Goal: Transaction & Acquisition: Book appointment/travel/reservation

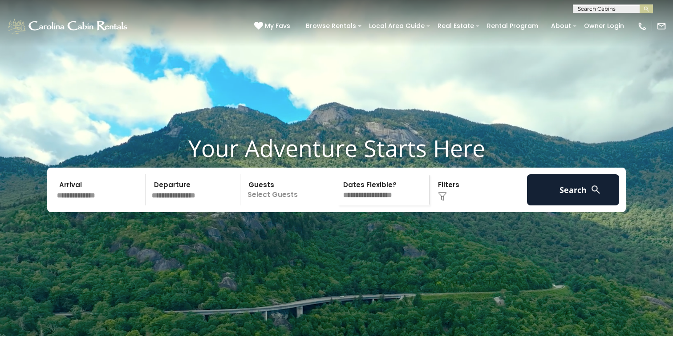
click at [89, 206] on input "text" at bounding box center [100, 189] width 92 height 31
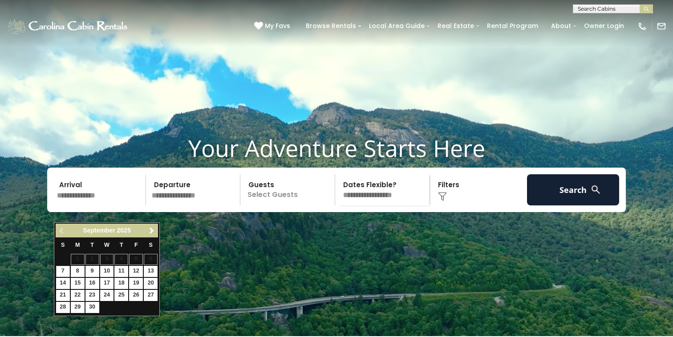
click at [91, 206] on input "text" at bounding box center [100, 189] width 92 height 31
click at [120, 284] on link "18" at bounding box center [121, 283] width 14 height 11
type input "*******"
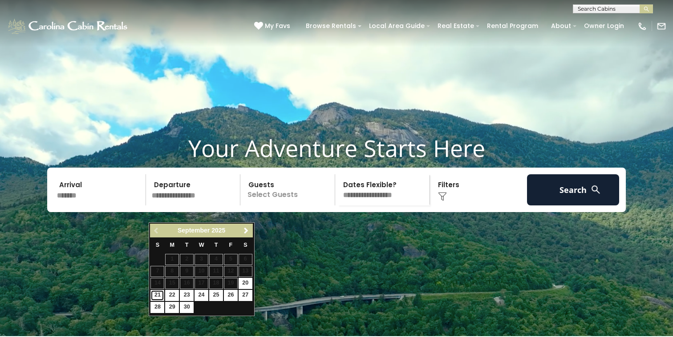
click at [157, 297] on link "21" at bounding box center [157, 295] width 14 height 11
type input "*******"
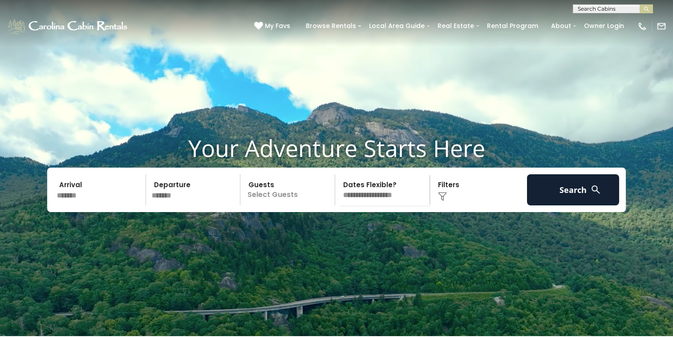
click at [279, 206] on p "Select Guests" at bounding box center [289, 189] width 92 height 31
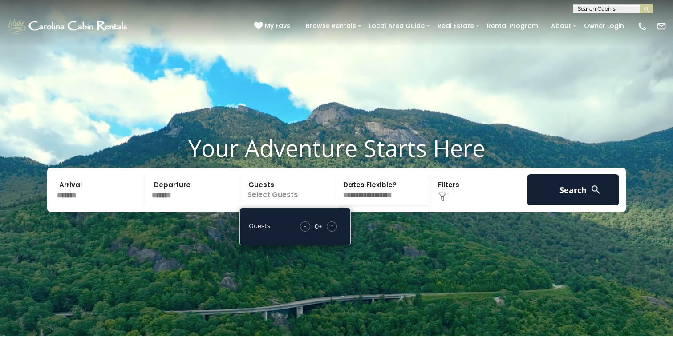
click at [335, 232] on div "+" at bounding box center [332, 227] width 10 height 10
click at [368, 206] on select "**********" at bounding box center [384, 189] width 92 height 31
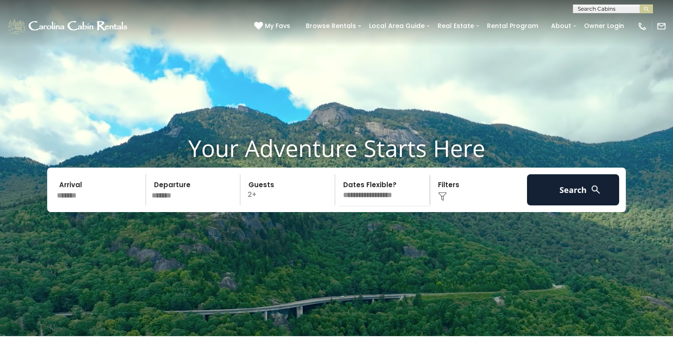
select select "*"
click at [447, 206] on div "Click to Choose" at bounding box center [478, 189] width 92 height 31
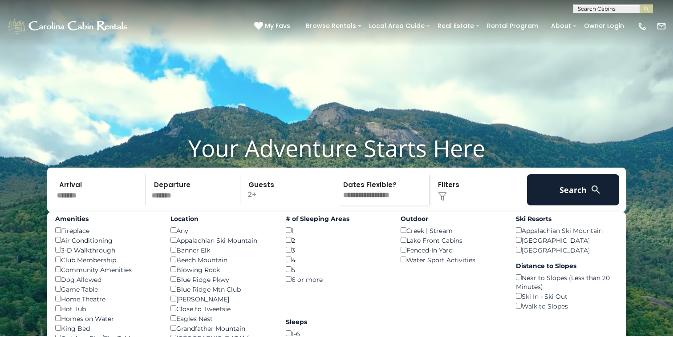
click at [447, 206] on div "Click to Choose" at bounding box center [478, 189] width 92 height 31
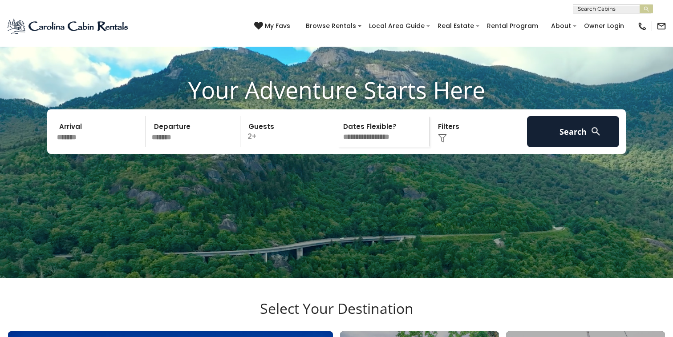
scroll to position [83, 0]
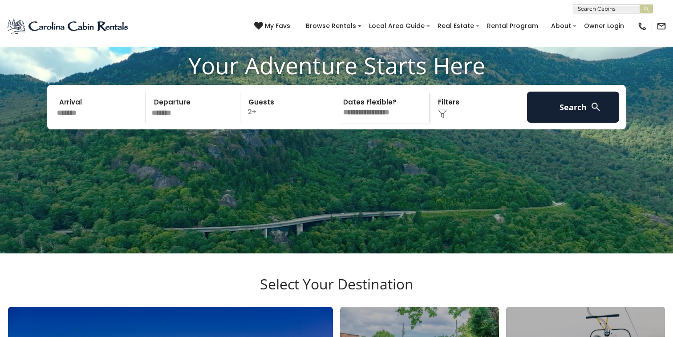
click at [449, 123] on div "Click to Choose" at bounding box center [478, 107] width 92 height 31
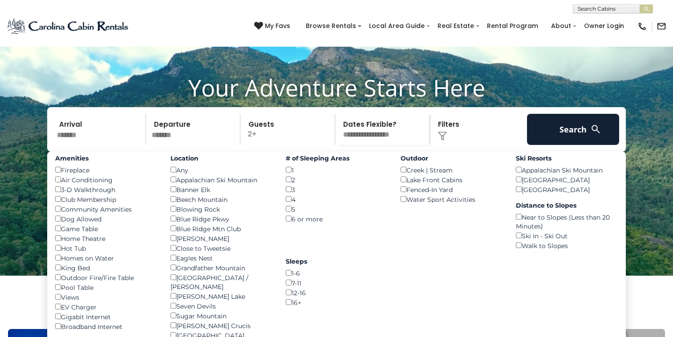
scroll to position [0, 0]
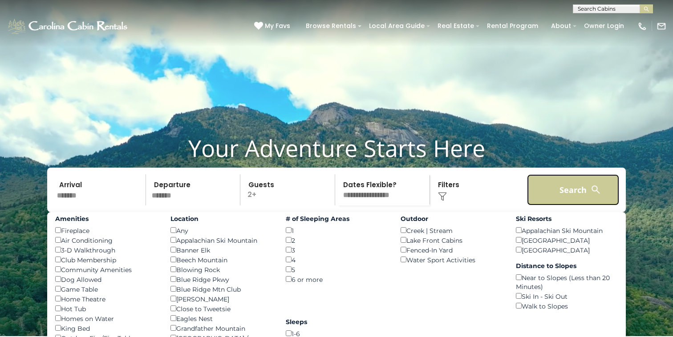
click at [567, 206] on button "Search" at bounding box center [573, 189] width 92 height 31
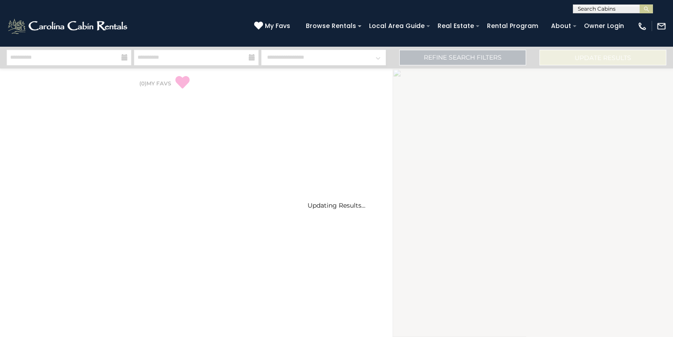
select select "*"
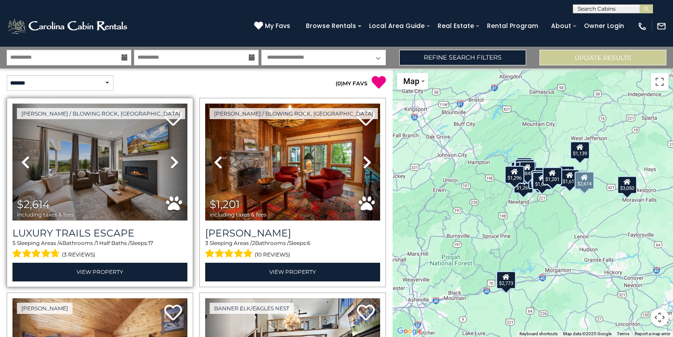
click at [174, 161] on icon at bounding box center [174, 162] width 9 height 14
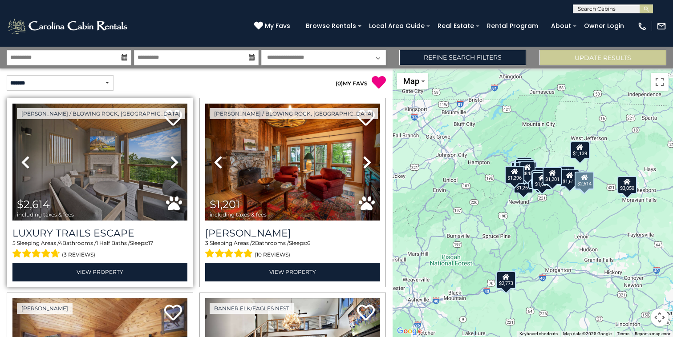
click at [174, 161] on icon at bounding box center [174, 162] width 9 height 14
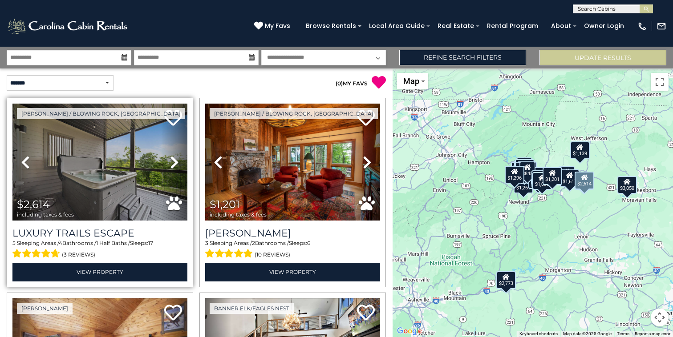
click at [175, 161] on icon at bounding box center [174, 162] width 9 height 14
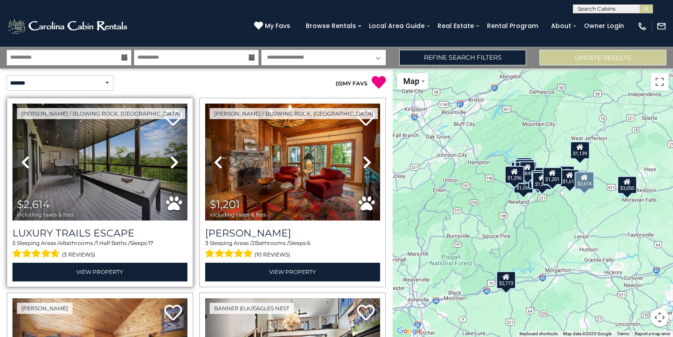
click at [175, 161] on icon at bounding box center [174, 162] width 9 height 14
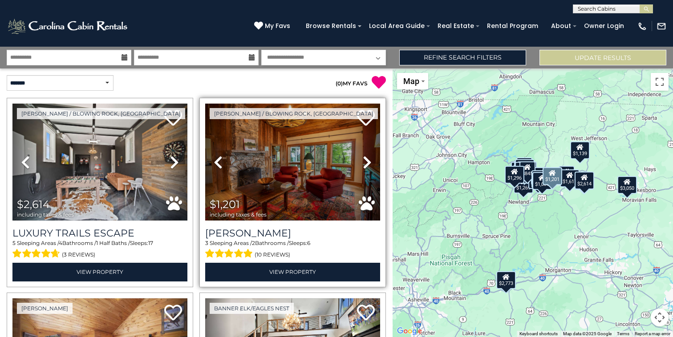
click at [366, 161] on icon at bounding box center [367, 162] width 9 height 14
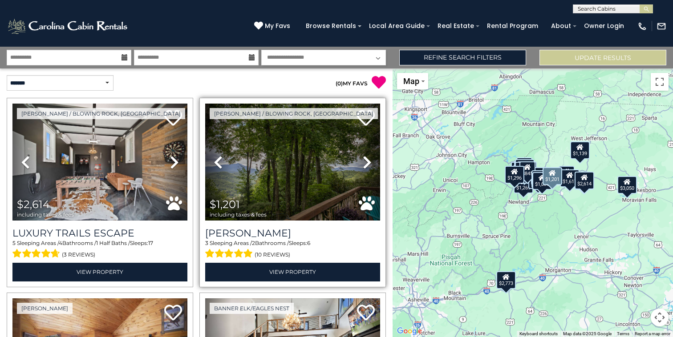
click at [365, 161] on icon at bounding box center [367, 162] width 9 height 14
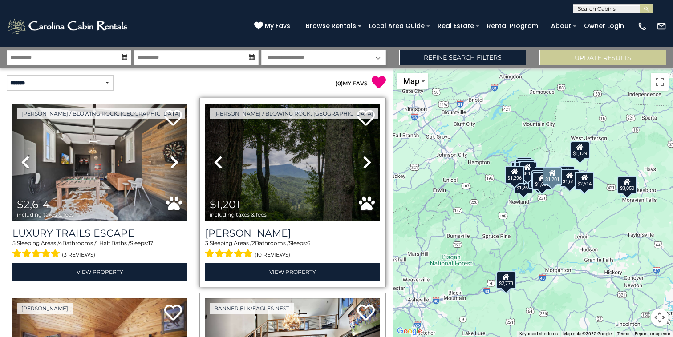
click at [365, 161] on icon at bounding box center [367, 162] width 9 height 14
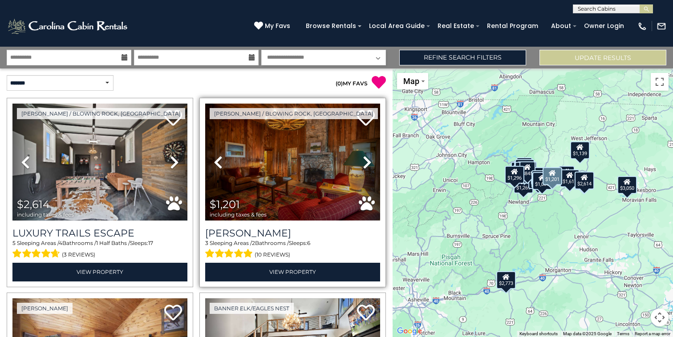
click at [365, 161] on icon at bounding box center [367, 162] width 9 height 14
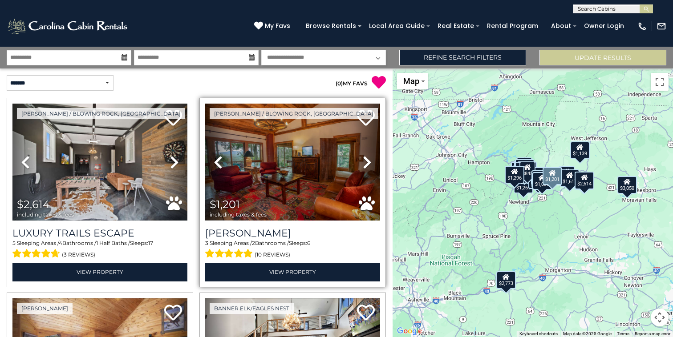
click at [365, 161] on icon at bounding box center [367, 162] width 9 height 14
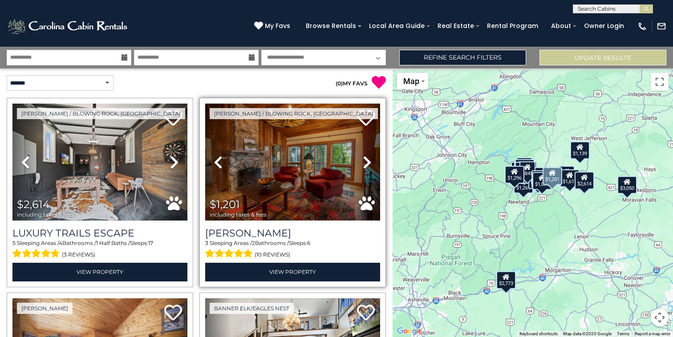
click at [365, 161] on icon at bounding box center [367, 162] width 9 height 14
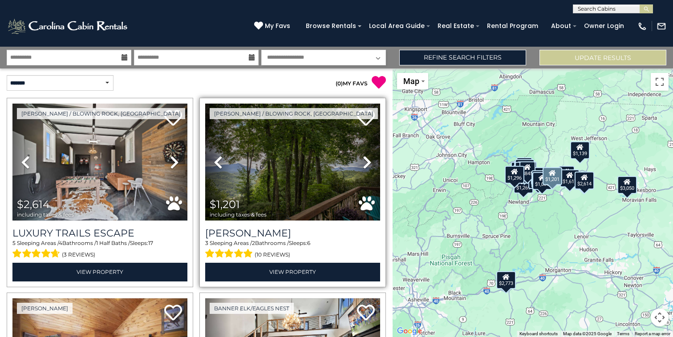
click at [365, 161] on icon at bounding box center [367, 162] width 9 height 14
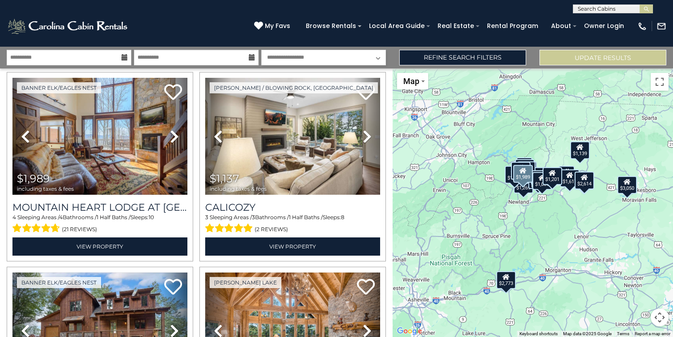
scroll to position [419, 0]
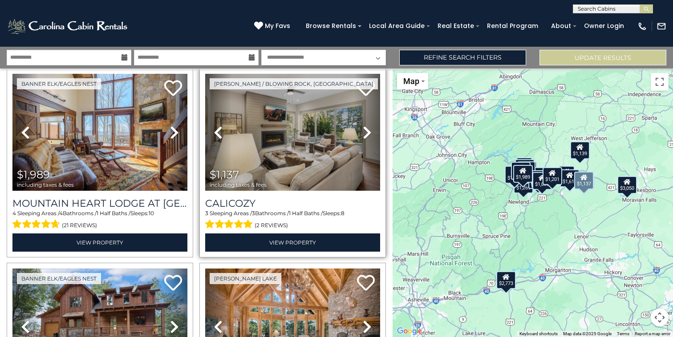
click at [367, 134] on icon at bounding box center [367, 132] width 9 height 14
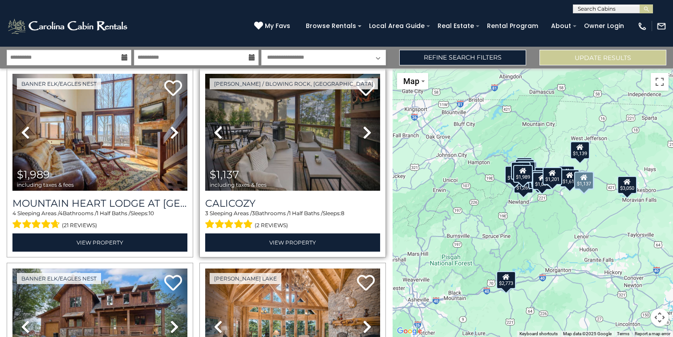
click at [367, 132] on icon at bounding box center [367, 132] width 9 height 14
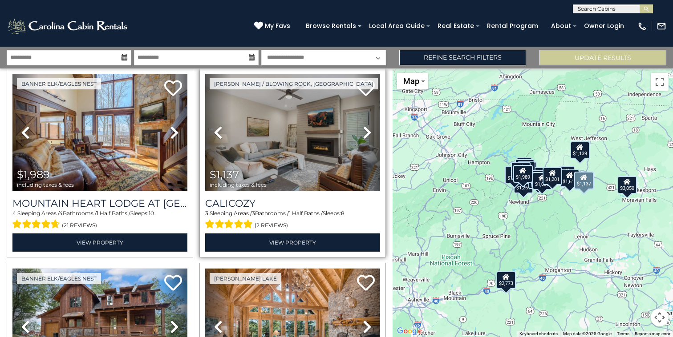
click at [367, 132] on icon at bounding box center [367, 132] width 9 height 14
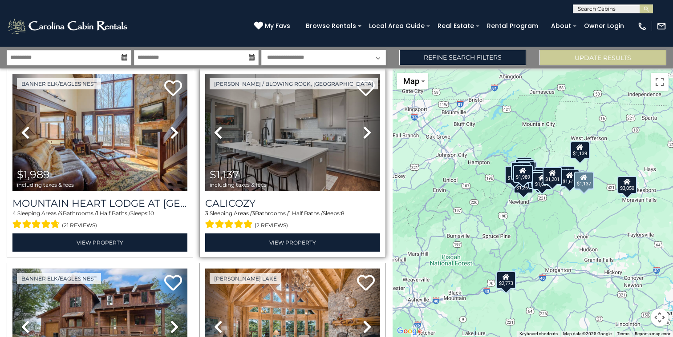
click at [367, 132] on icon at bounding box center [367, 132] width 9 height 14
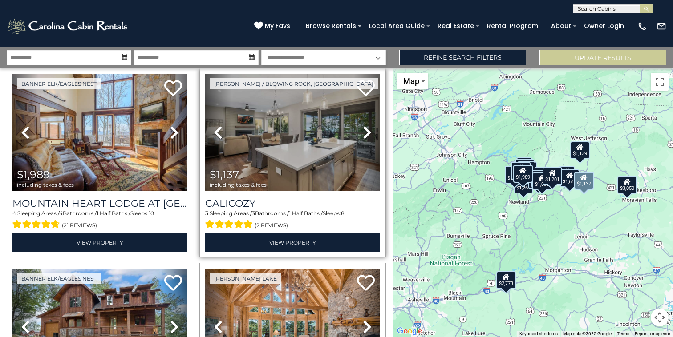
click at [367, 132] on icon at bounding box center [367, 132] width 9 height 14
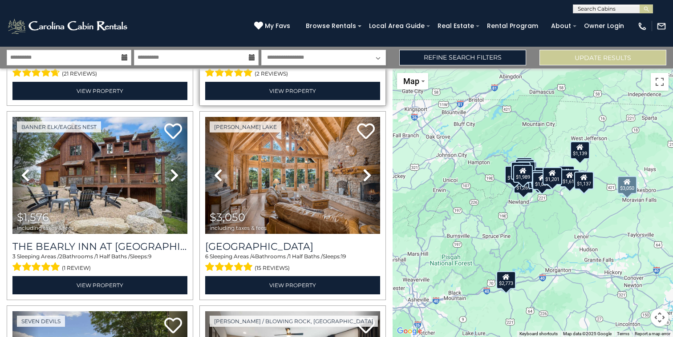
scroll to position [575, 0]
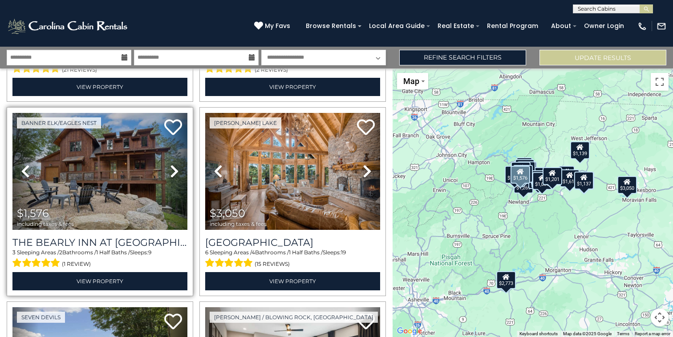
click at [173, 173] on icon at bounding box center [174, 171] width 9 height 14
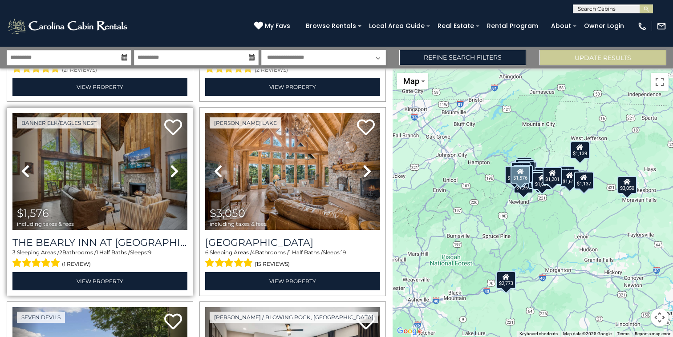
click at [173, 173] on icon at bounding box center [174, 171] width 9 height 14
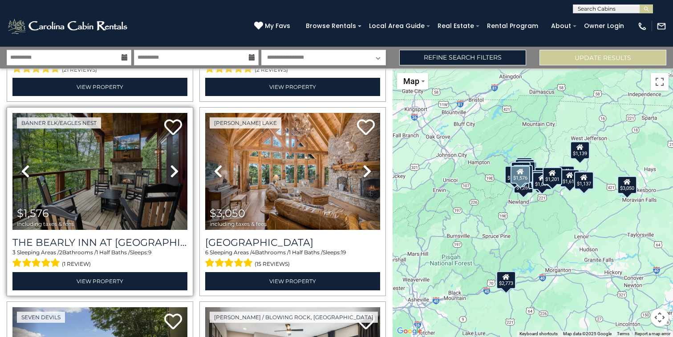
click at [173, 173] on icon at bounding box center [174, 171] width 9 height 14
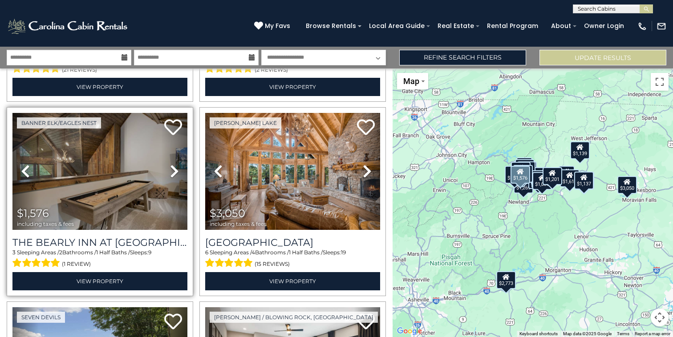
click at [173, 173] on icon at bounding box center [174, 171] width 9 height 14
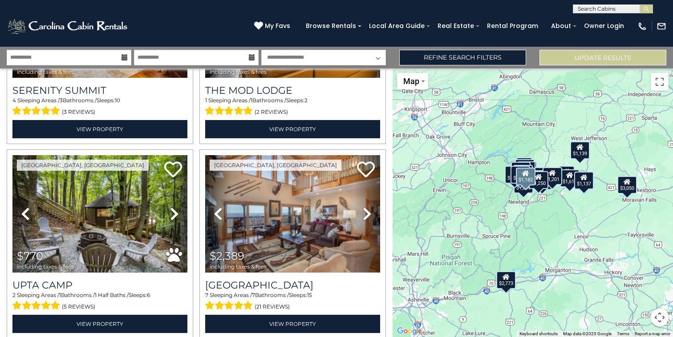
scroll to position [1119, 0]
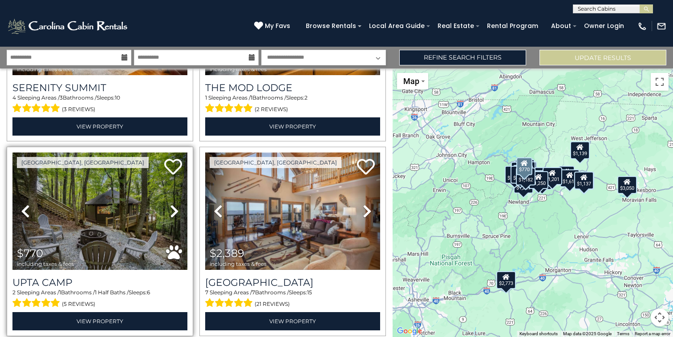
click at [173, 210] on icon at bounding box center [174, 211] width 9 height 14
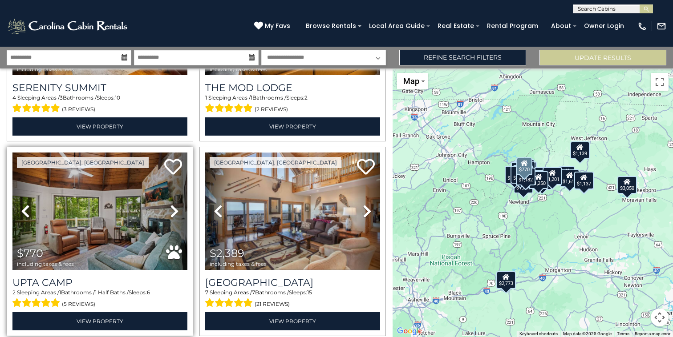
click at [173, 210] on icon at bounding box center [174, 211] width 9 height 14
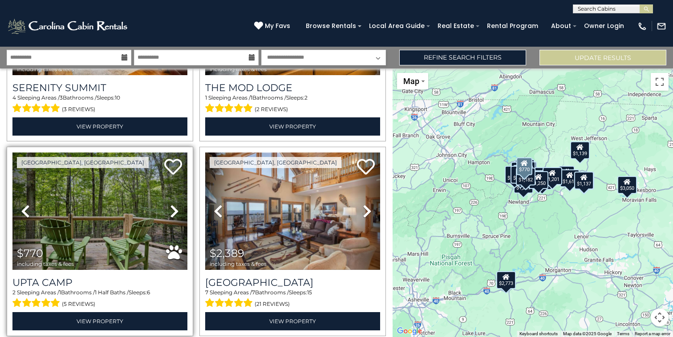
click at [173, 210] on icon at bounding box center [174, 211] width 9 height 14
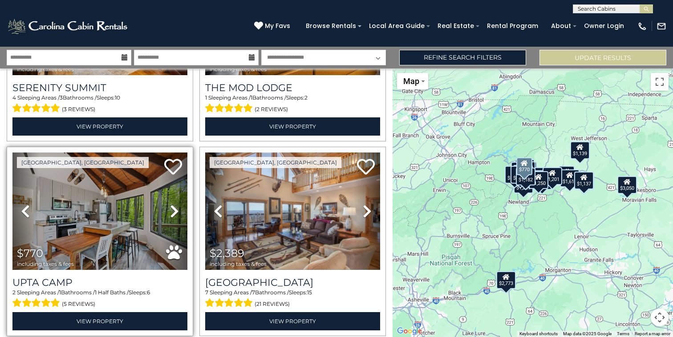
click at [173, 210] on icon at bounding box center [174, 211] width 9 height 14
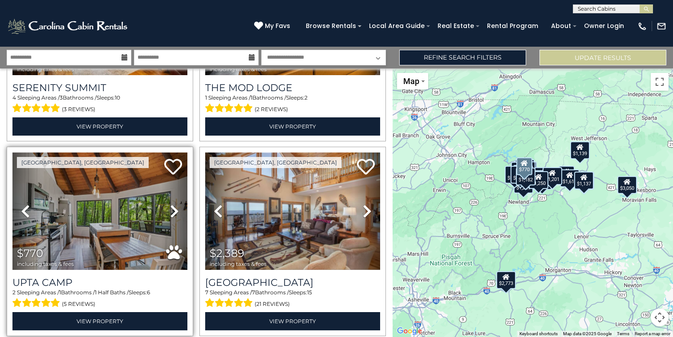
click at [173, 210] on icon at bounding box center [174, 211] width 9 height 14
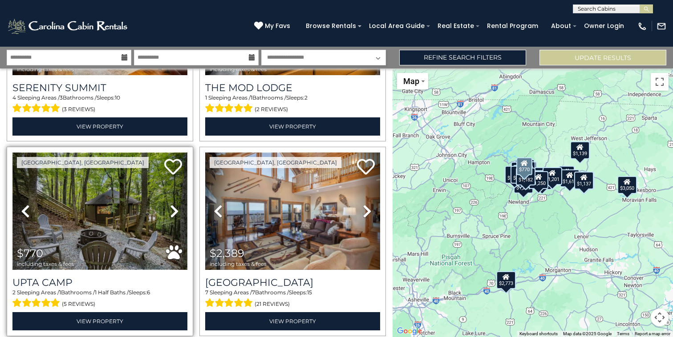
click at [130, 219] on img at bounding box center [99, 211] width 175 height 117
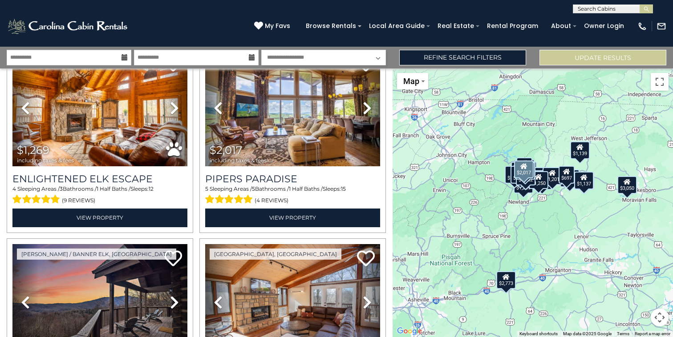
scroll to position [1418, 0]
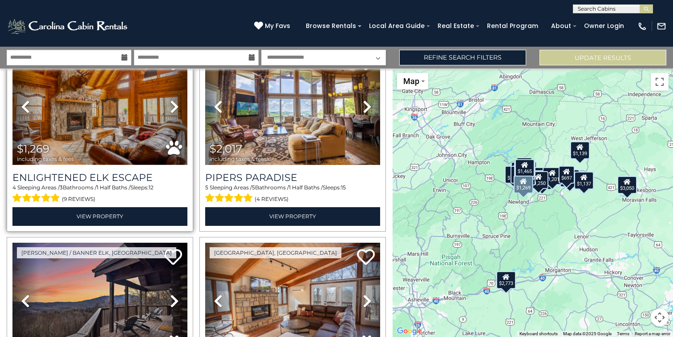
click at [112, 147] on img at bounding box center [99, 106] width 175 height 117
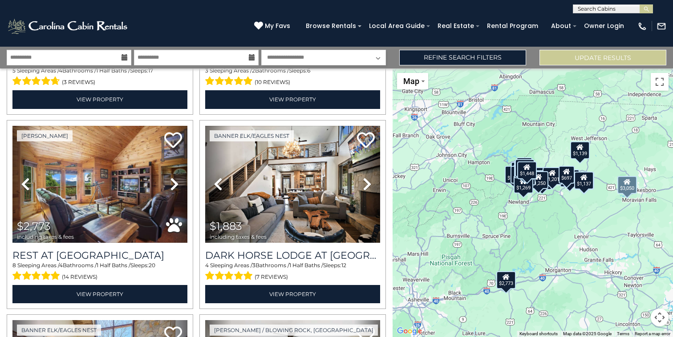
scroll to position [0, 0]
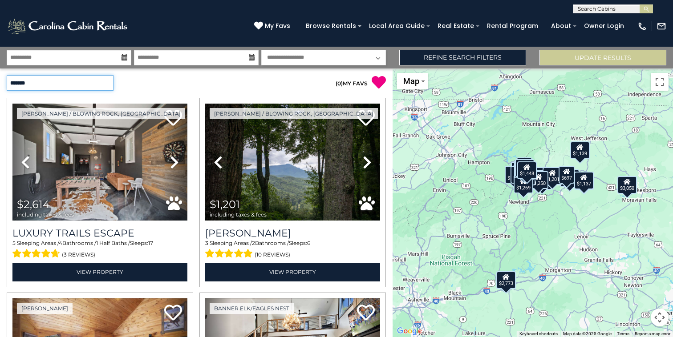
click at [93, 83] on select "**********" at bounding box center [60, 83] width 107 height 16
select select "**********"
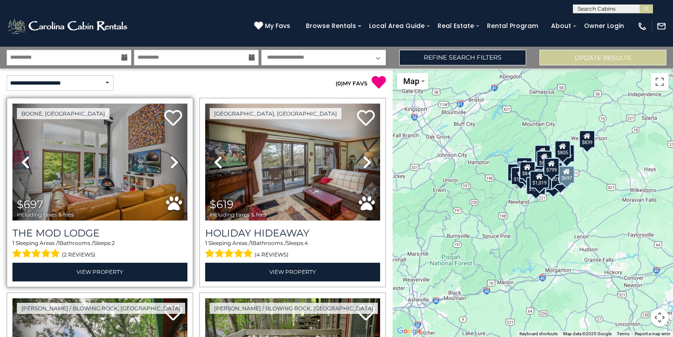
click at [176, 161] on icon at bounding box center [174, 162] width 9 height 14
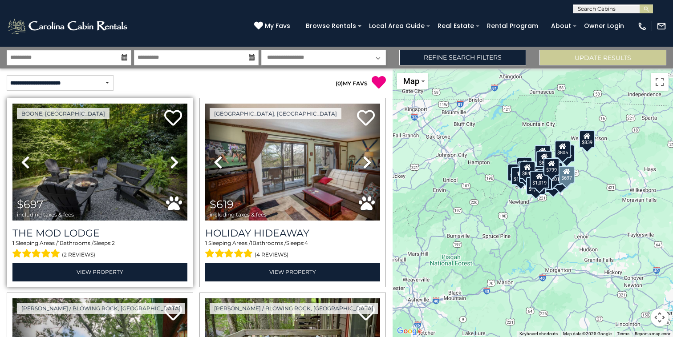
click at [176, 161] on icon at bounding box center [174, 162] width 9 height 14
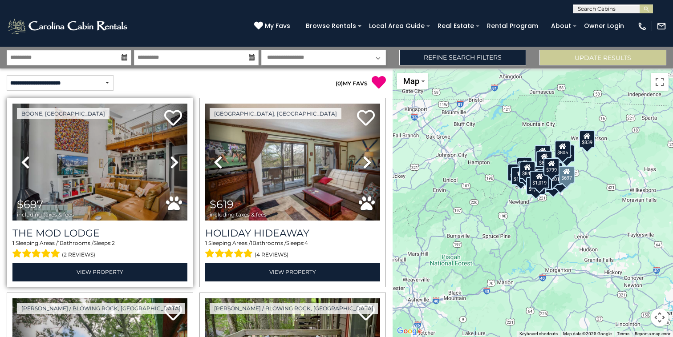
click at [176, 161] on icon at bounding box center [174, 162] width 9 height 14
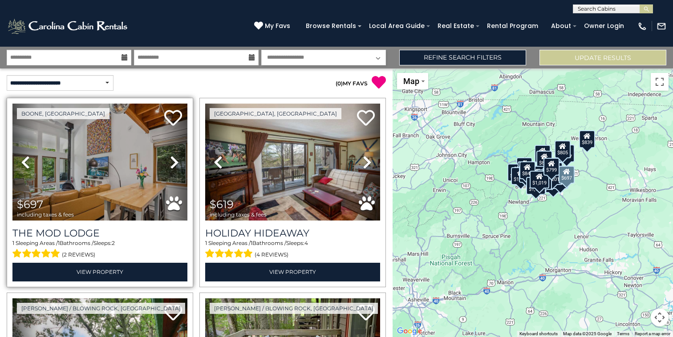
click at [176, 161] on icon at bounding box center [174, 162] width 9 height 14
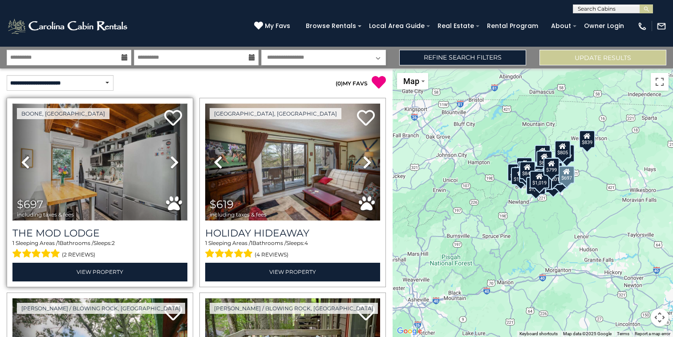
click at [132, 173] on img at bounding box center [99, 162] width 175 height 117
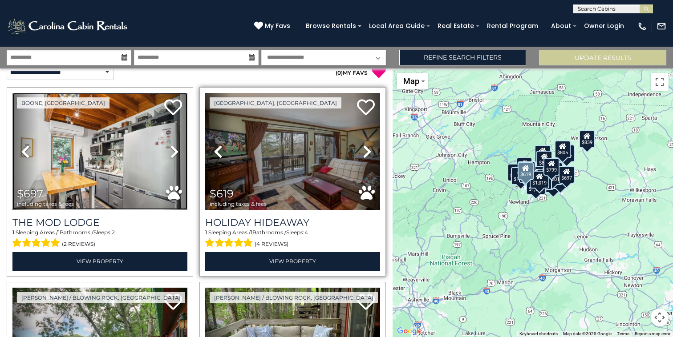
scroll to position [13, 0]
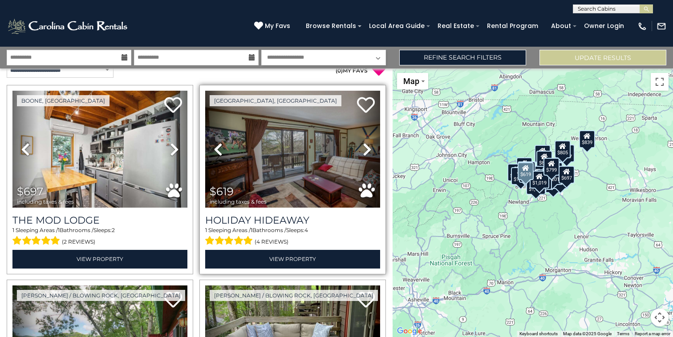
click at [368, 150] on icon at bounding box center [367, 149] width 9 height 14
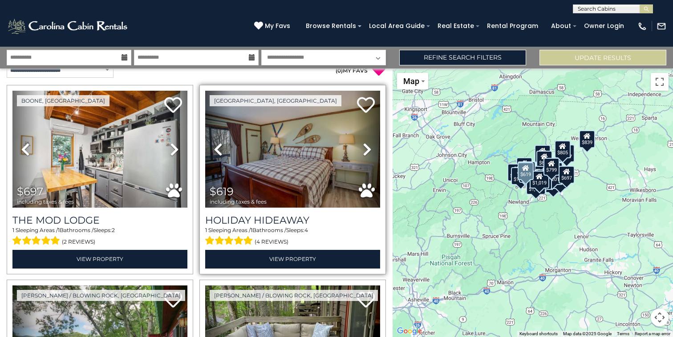
click at [368, 150] on icon at bounding box center [367, 149] width 9 height 14
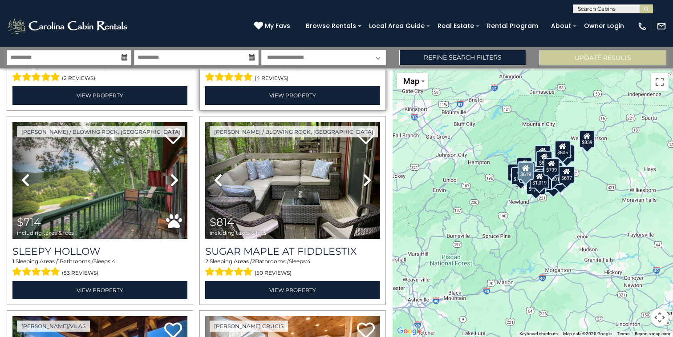
scroll to position [182, 0]
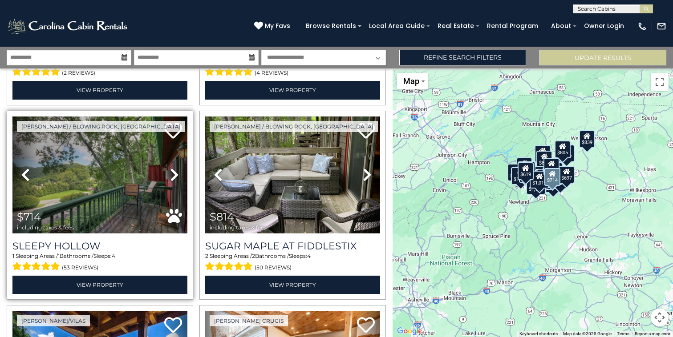
click at [170, 172] on icon at bounding box center [174, 175] width 9 height 14
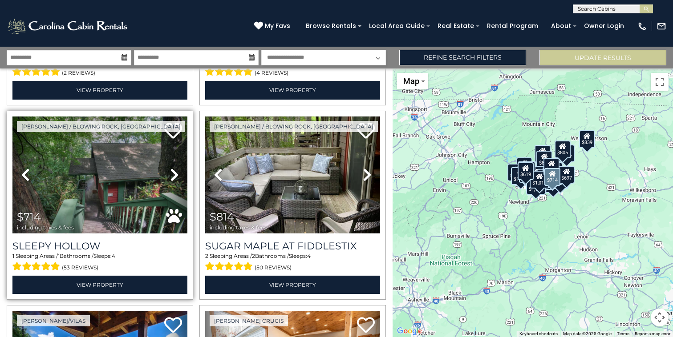
click at [170, 172] on icon at bounding box center [174, 175] width 9 height 14
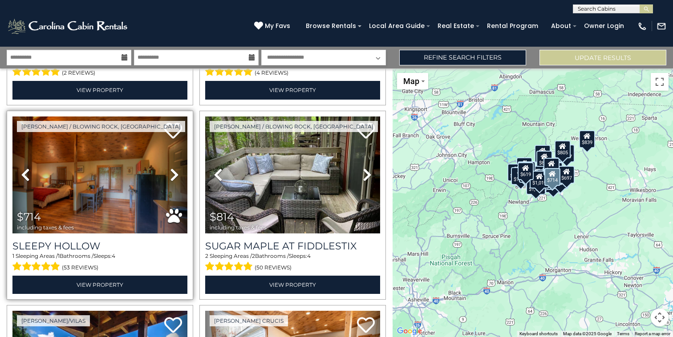
click at [170, 172] on icon at bounding box center [174, 175] width 9 height 14
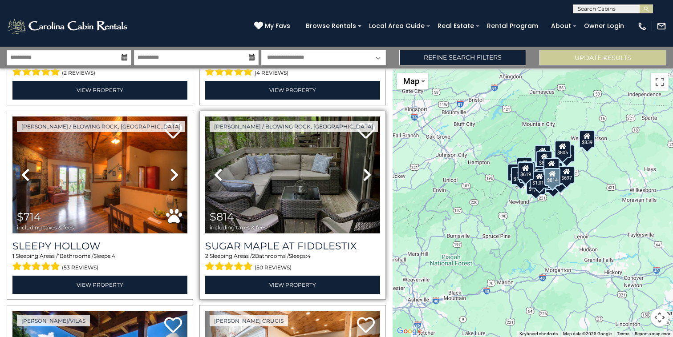
click at [369, 172] on icon at bounding box center [367, 175] width 9 height 14
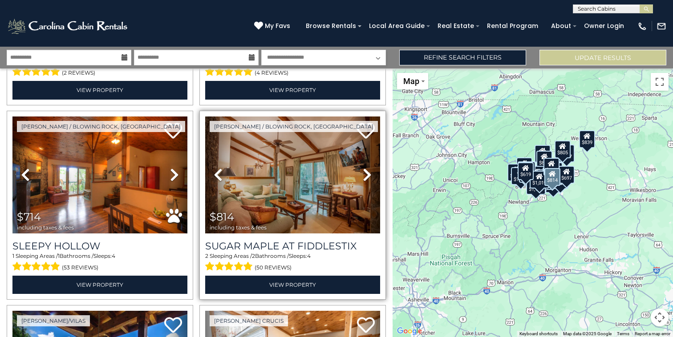
click at [369, 172] on icon at bounding box center [367, 175] width 9 height 14
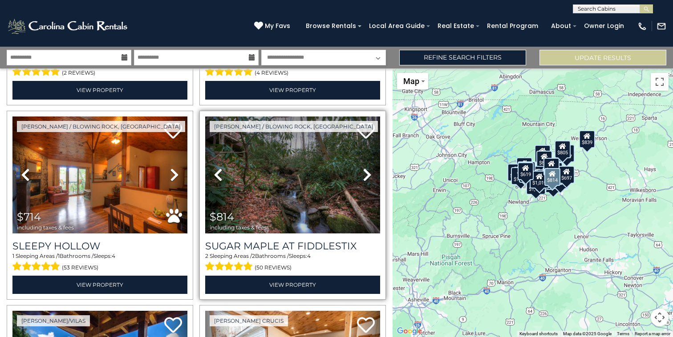
click at [369, 172] on icon at bounding box center [367, 175] width 9 height 14
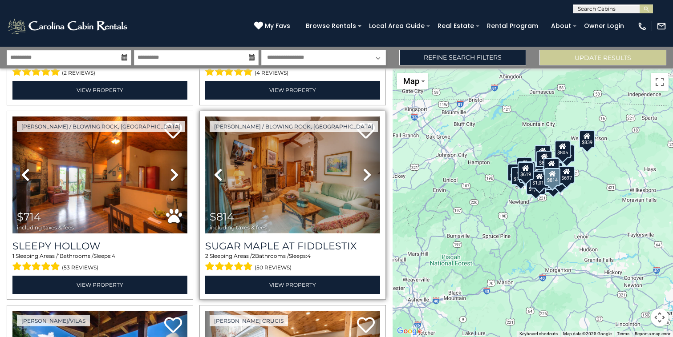
click at [322, 179] on img at bounding box center [292, 175] width 175 height 117
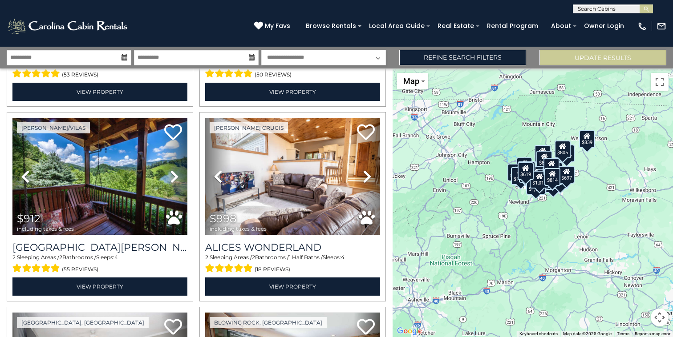
scroll to position [375, 0]
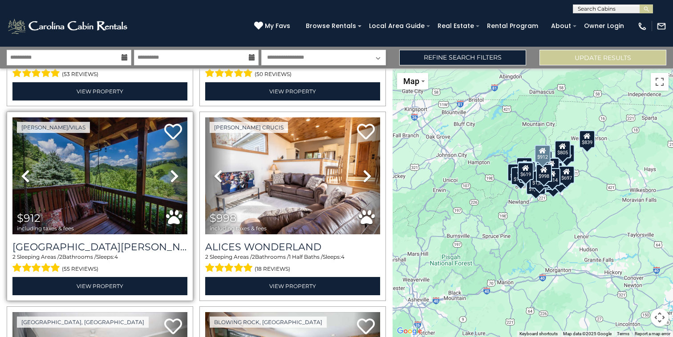
click at [173, 168] on link "Next" at bounding box center [174, 175] width 26 height 117
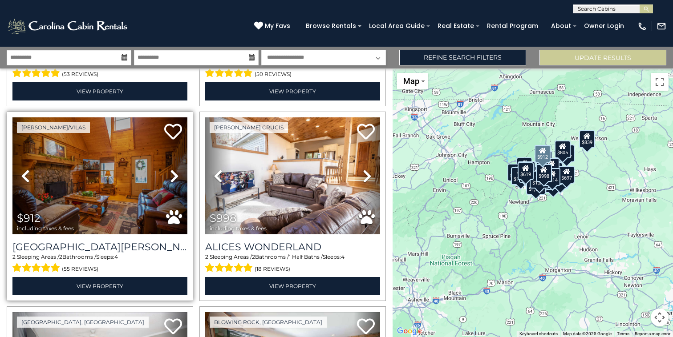
click at [173, 168] on link "Next" at bounding box center [174, 175] width 26 height 117
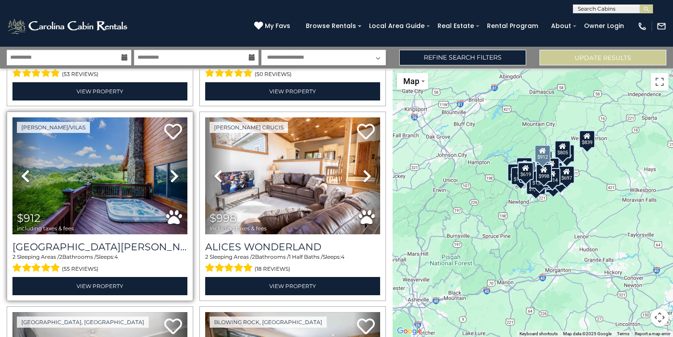
click at [173, 168] on link "Next" at bounding box center [174, 175] width 26 height 117
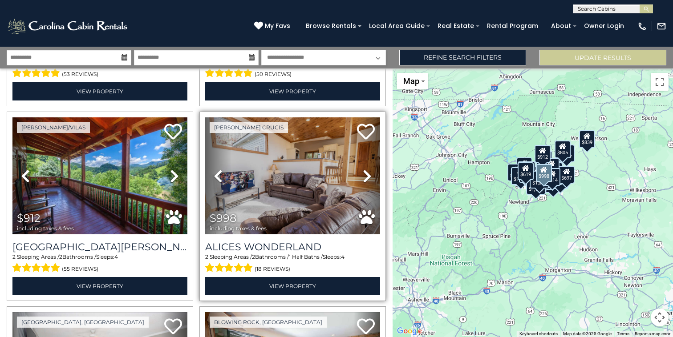
click at [372, 175] on link "Next" at bounding box center [367, 175] width 26 height 117
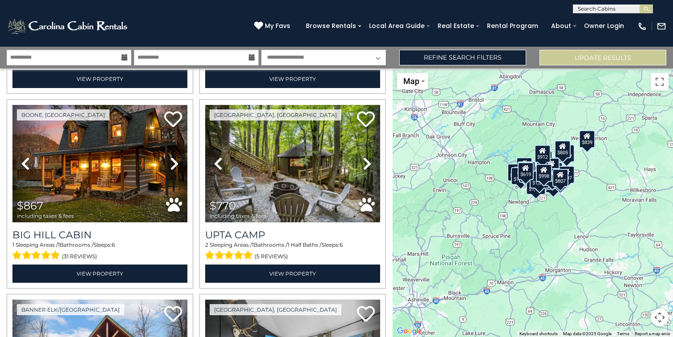
scroll to position [779, 0]
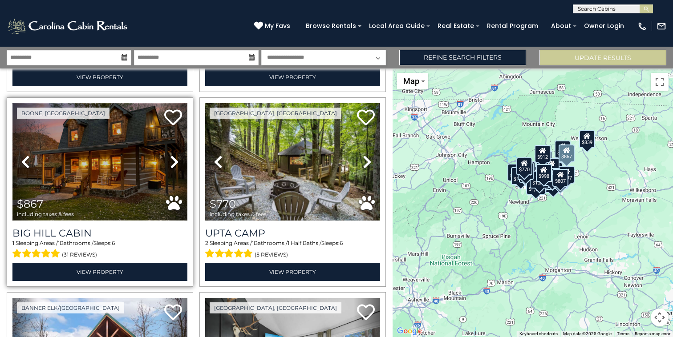
click at [122, 165] on img at bounding box center [99, 161] width 175 height 117
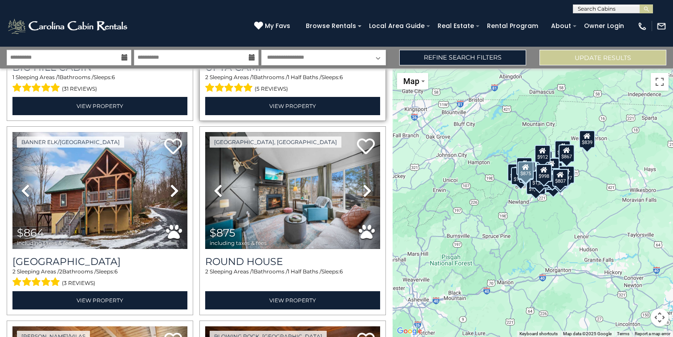
scroll to position [957, 0]
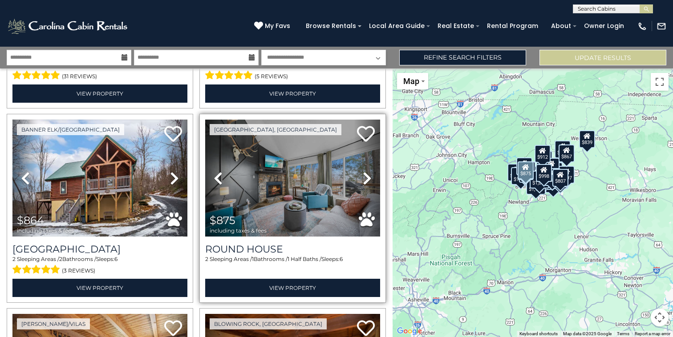
click at [368, 175] on icon at bounding box center [367, 178] width 9 height 14
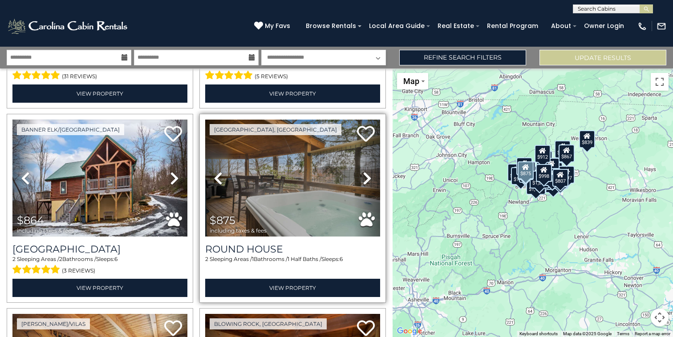
click at [368, 175] on icon at bounding box center [367, 178] width 9 height 14
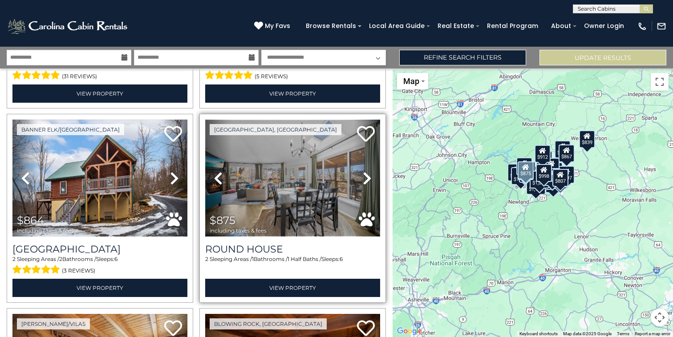
click at [246, 177] on img at bounding box center [292, 178] width 175 height 117
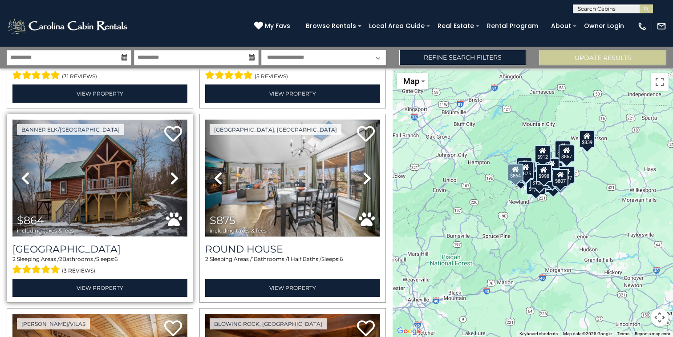
click at [130, 169] on img at bounding box center [99, 178] width 175 height 117
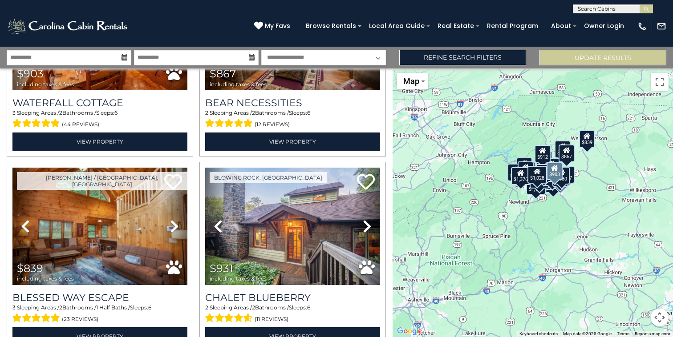
scroll to position [1702, 0]
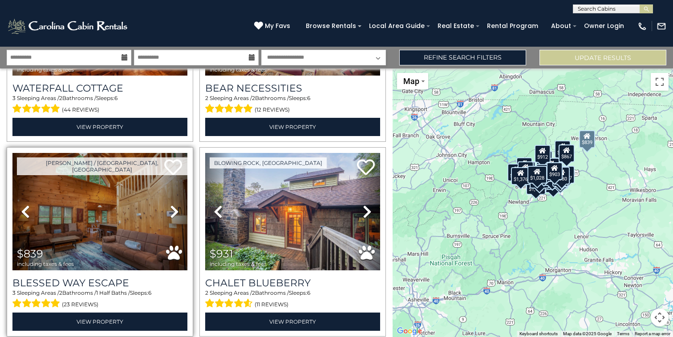
click at [174, 211] on icon at bounding box center [174, 212] width 9 height 14
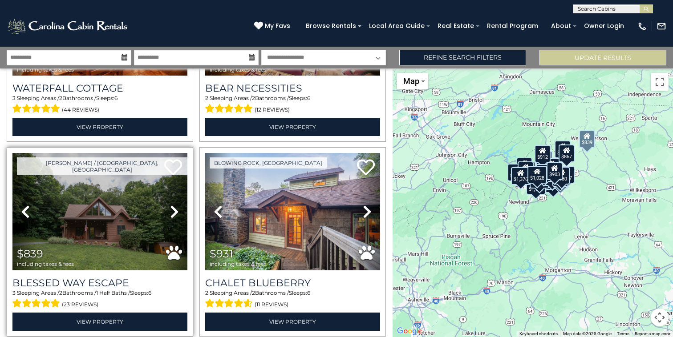
click at [174, 210] on icon at bounding box center [174, 212] width 9 height 14
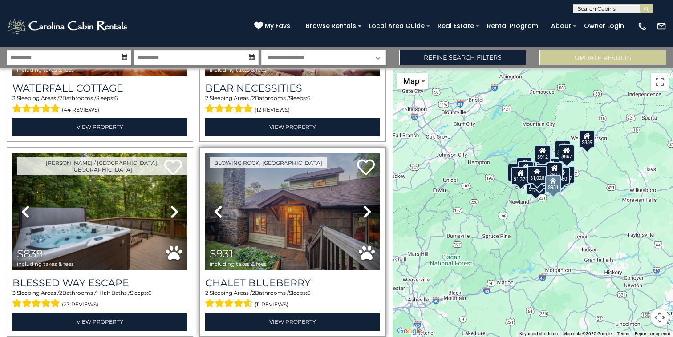
click at [367, 212] on icon at bounding box center [367, 212] width 9 height 14
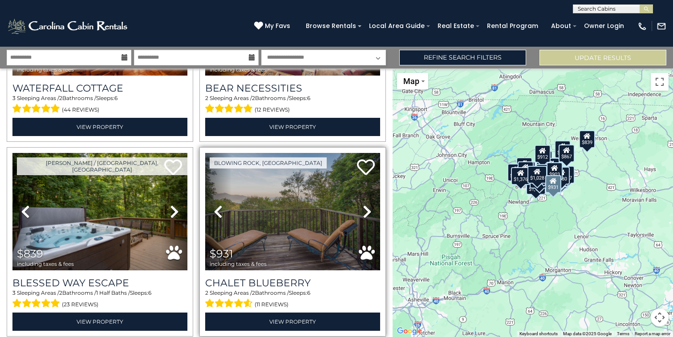
click at [367, 212] on icon at bounding box center [367, 212] width 9 height 14
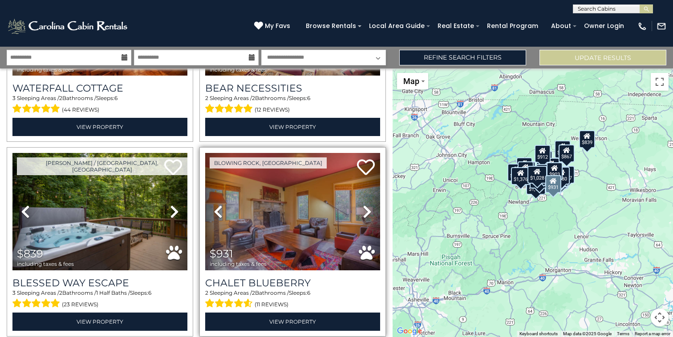
click at [370, 211] on icon at bounding box center [367, 212] width 9 height 14
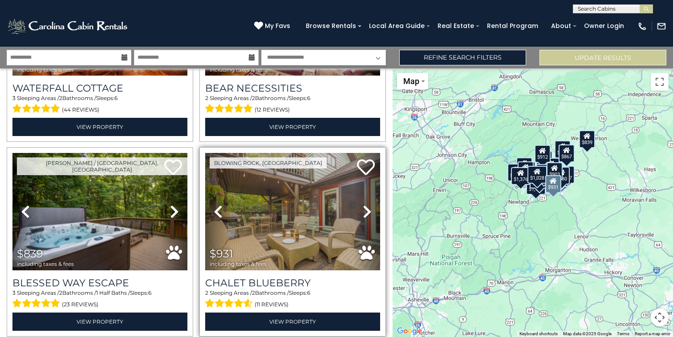
click at [367, 210] on icon at bounding box center [367, 212] width 9 height 14
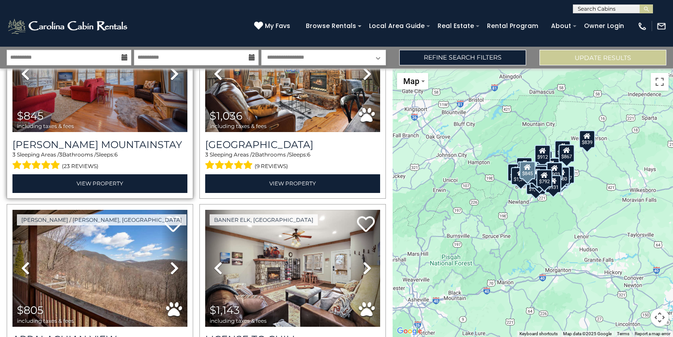
scroll to position [2456, 0]
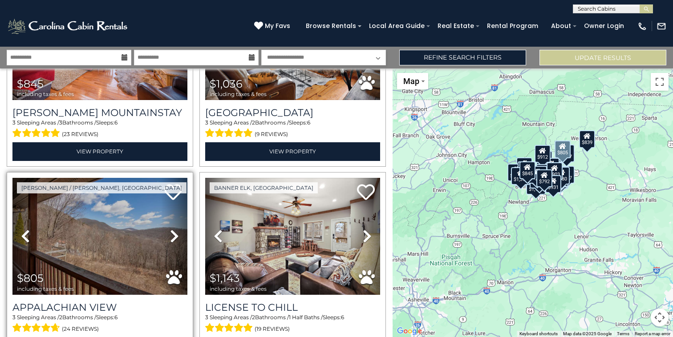
click at [172, 235] on icon at bounding box center [174, 236] width 9 height 14
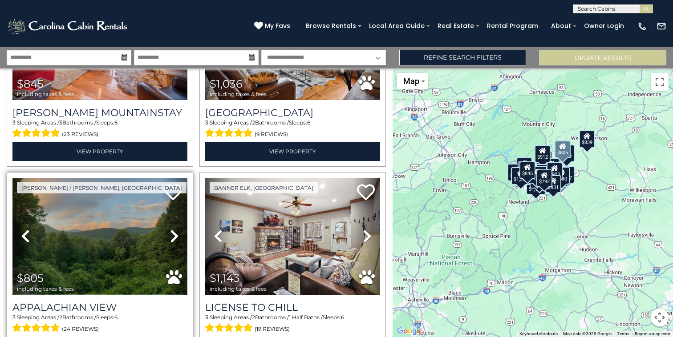
click at [128, 235] on img at bounding box center [99, 236] width 175 height 117
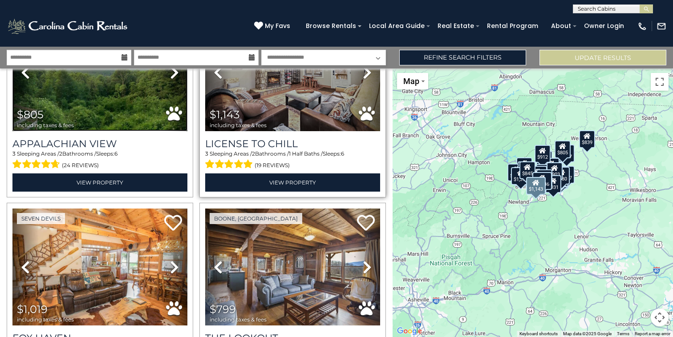
scroll to position [2662, 0]
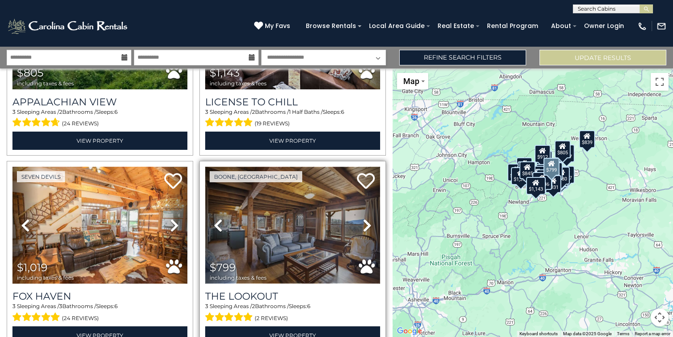
click at [277, 223] on img at bounding box center [292, 225] width 175 height 117
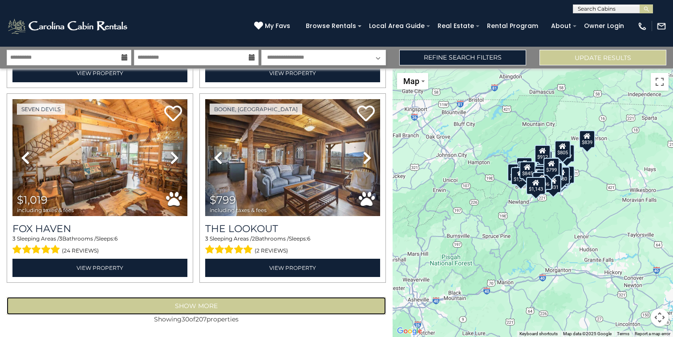
click at [262, 311] on button "Show More" at bounding box center [196, 306] width 379 height 18
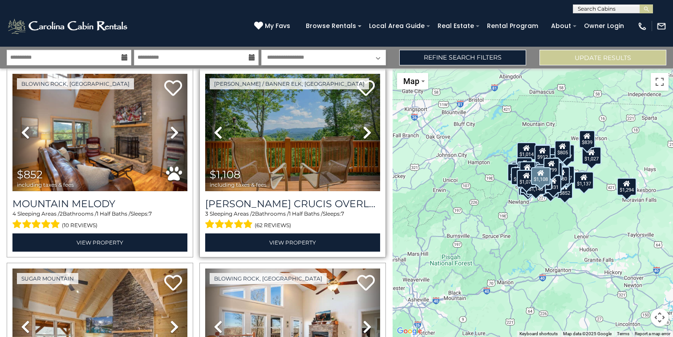
scroll to position [3146, 0]
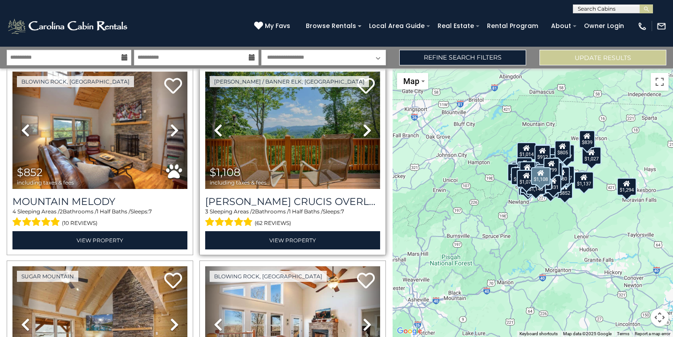
click at [315, 124] on img at bounding box center [292, 130] width 175 height 117
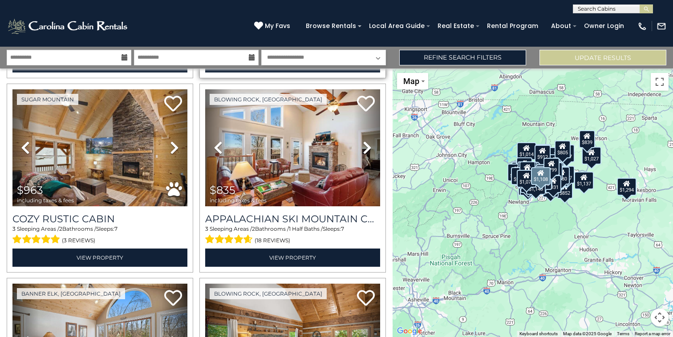
scroll to position [3324, 0]
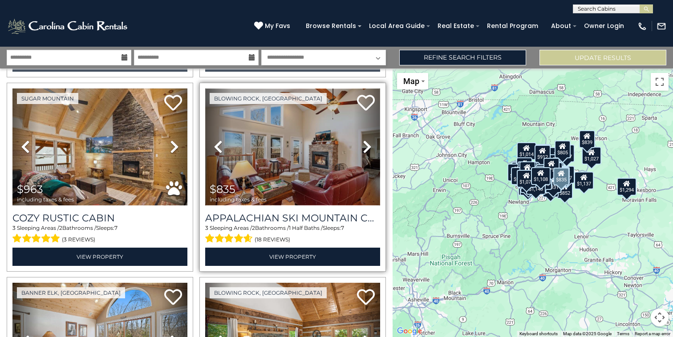
click at [278, 163] on img at bounding box center [292, 147] width 175 height 117
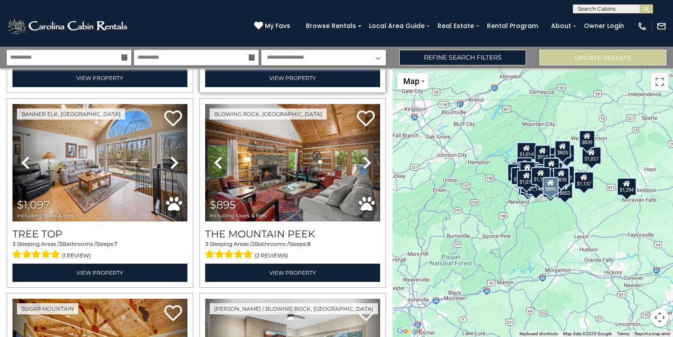
scroll to position [3505, 0]
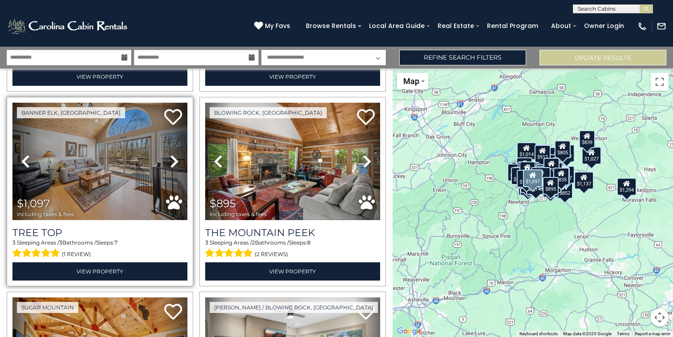
click at [174, 157] on icon at bounding box center [174, 161] width 9 height 14
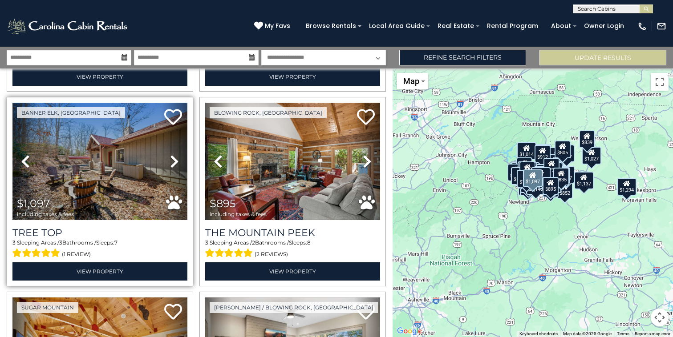
click at [119, 170] on img at bounding box center [99, 161] width 175 height 117
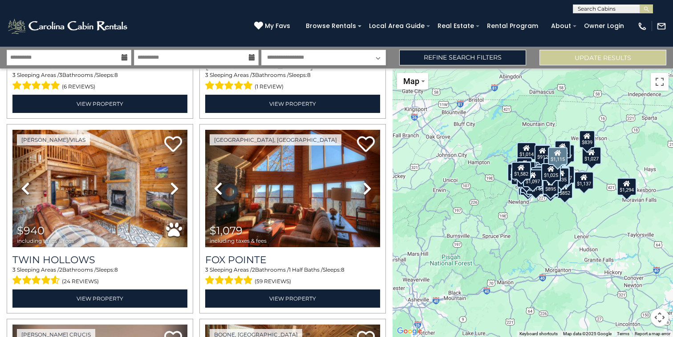
scroll to position [4505, 0]
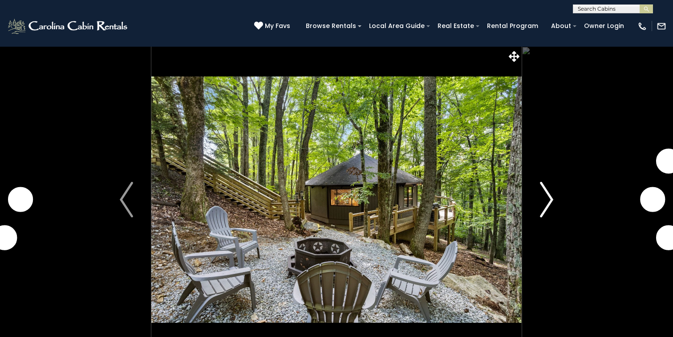
click at [541, 197] on img "Next" at bounding box center [546, 200] width 13 height 36
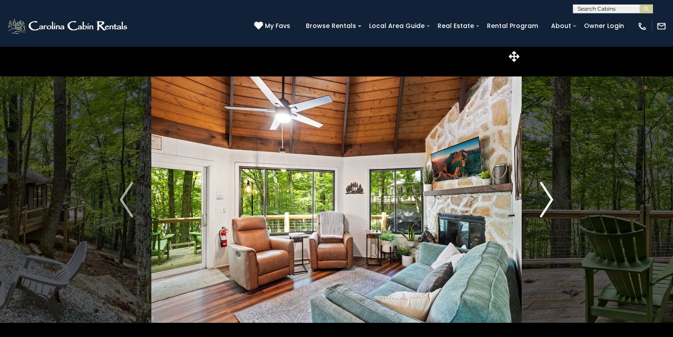
click at [546, 196] on img "Next" at bounding box center [546, 200] width 13 height 36
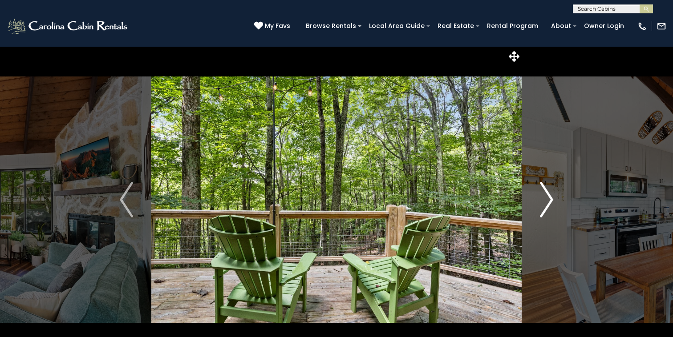
click at [546, 196] on img "Next" at bounding box center [546, 200] width 13 height 36
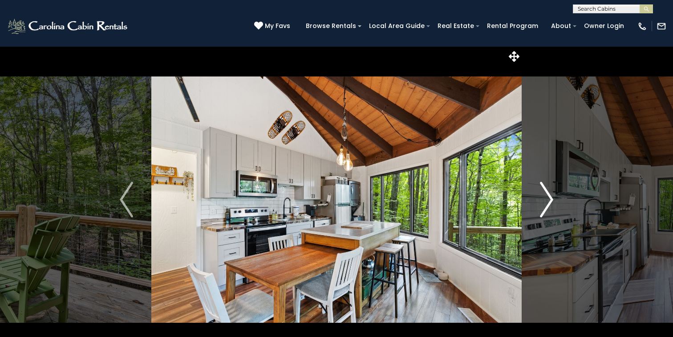
click at [546, 196] on img "Next" at bounding box center [546, 200] width 13 height 36
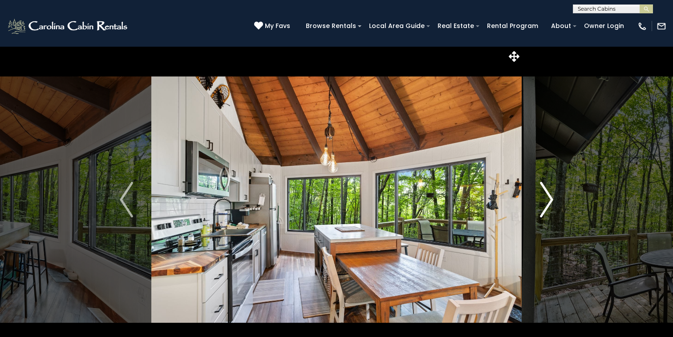
click at [546, 196] on img "Next" at bounding box center [546, 200] width 13 height 36
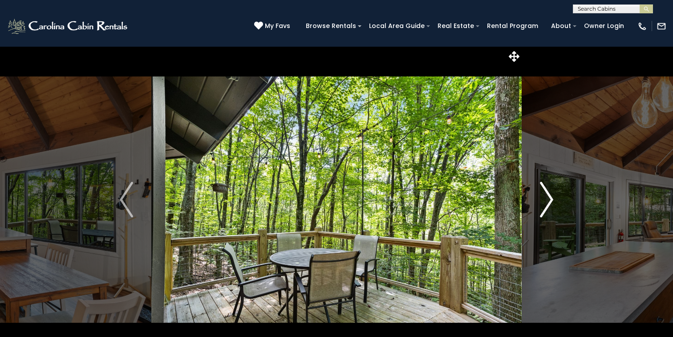
click at [546, 196] on img "Next" at bounding box center [546, 200] width 13 height 36
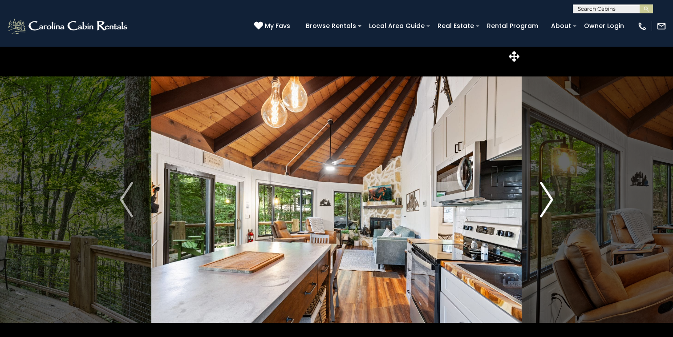
click at [546, 196] on img "Next" at bounding box center [546, 200] width 13 height 36
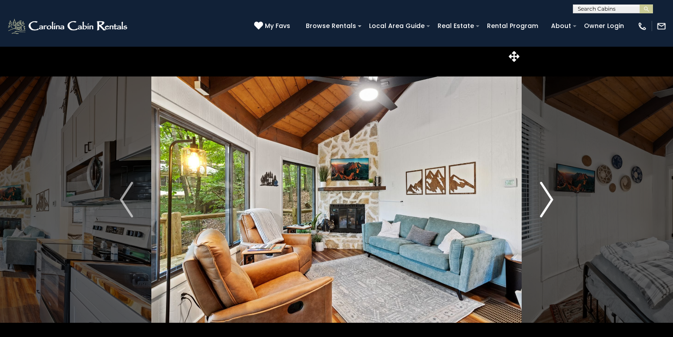
click at [546, 196] on img "Next" at bounding box center [546, 200] width 13 height 36
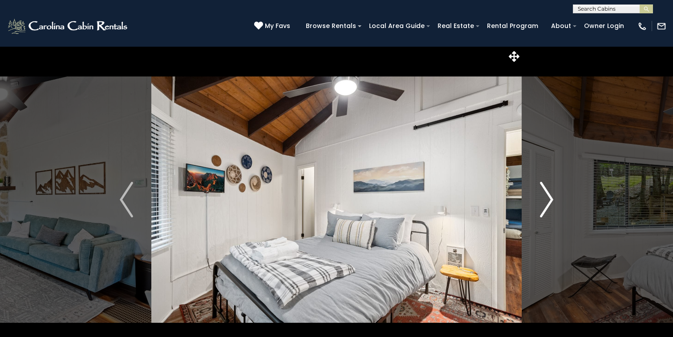
click at [546, 196] on img "Next" at bounding box center [546, 200] width 13 height 36
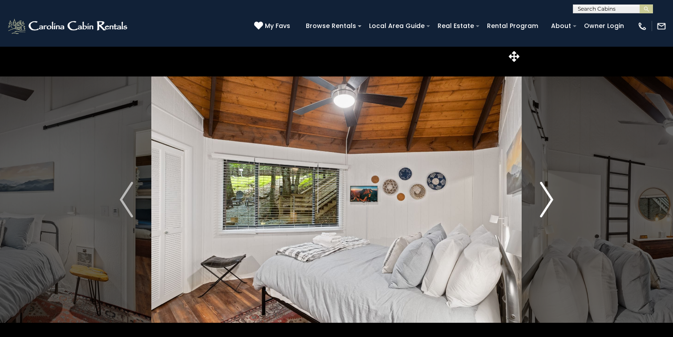
click at [546, 196] on img "Next" at bounding box center [546, 200] width 13 height 36
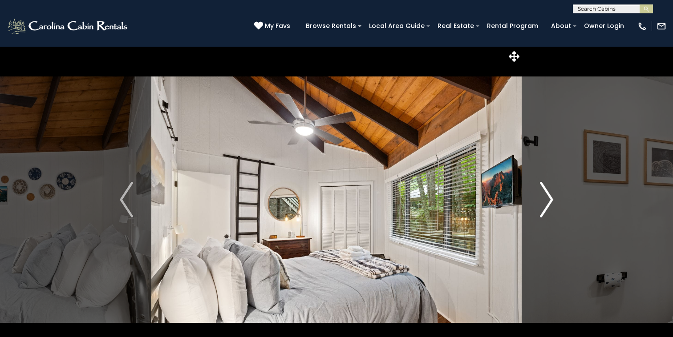
click at [546, 196] on img "Next" at bounding box center [546, 200] width 13 height 36
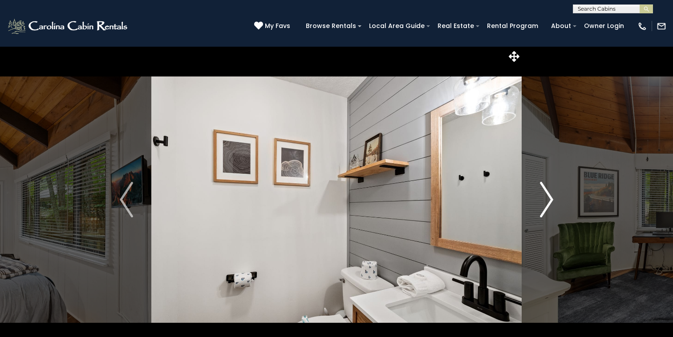
click at [546, 196] on img "Next" at bounding box center [546, 200] width 13 height 36
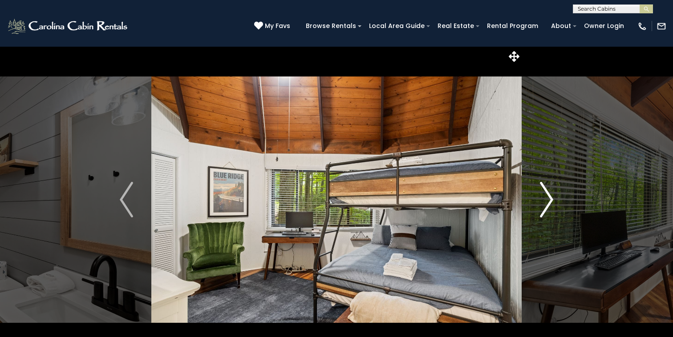
click at [546, 196] on img "Next" at bounding box center [546, 200] width 13 height 36
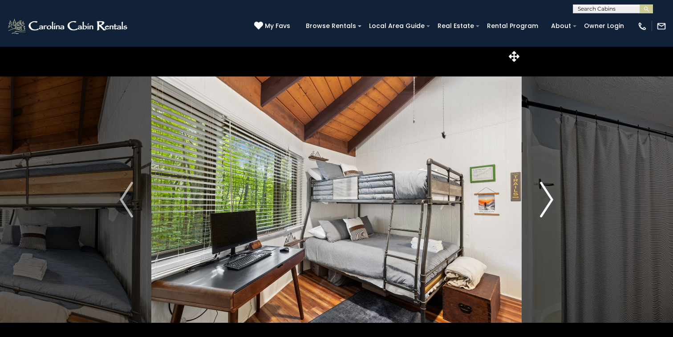
click at [546, 196] on img "Next" at bounding box center [546, 200] width 13 height 36
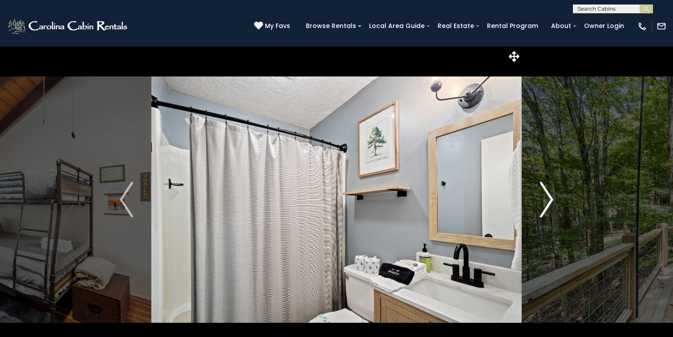
click at [546, 196] on img "Next" at bounding box center [546, 200] width 13 height 36
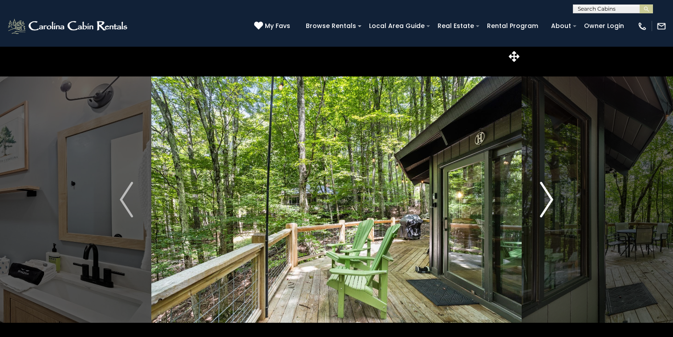
click at [546, 196] on img "Next" at bounding box center [546, 200] width 13 height 36
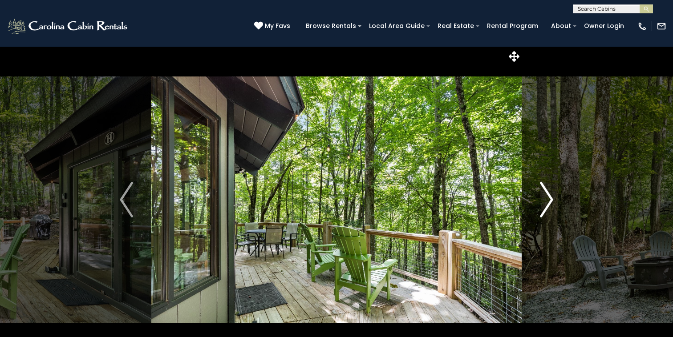
click at [546, 196] on img "Next" at bounding box center [546, 200] width 13 height 36
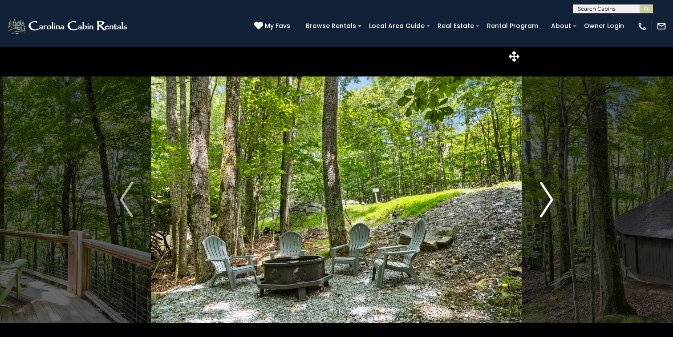
click at [546, 196] on img "Next" at bounding box center [546, 200] width 13 height 36
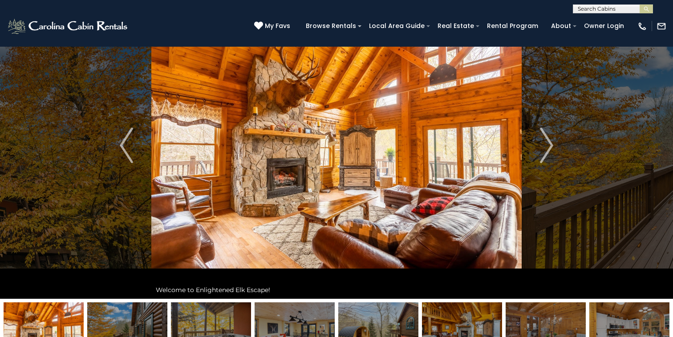
scroll to position [11, 0]
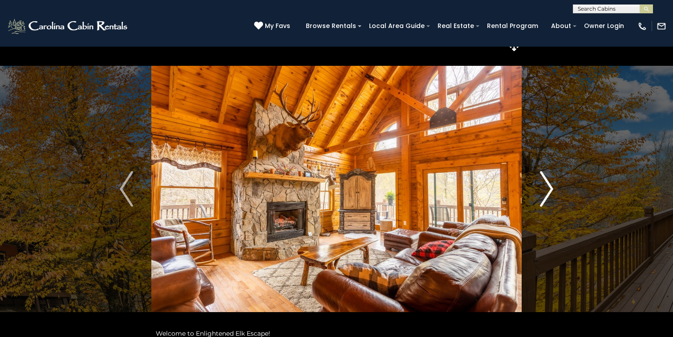
click at [551, 195] on img "Next" at bounding box center [546, 189] width 13 height 36
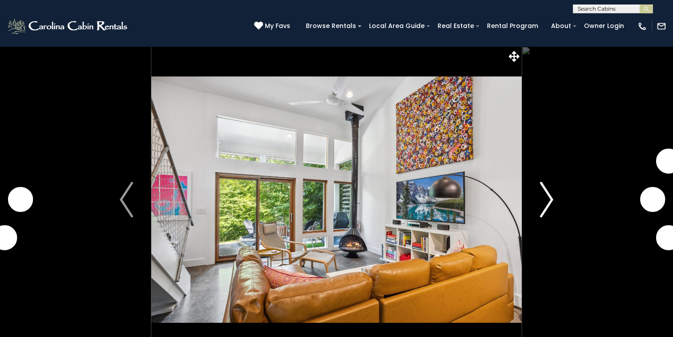
click at [544, 199] on img "Next" at bounding box center [546, 200] width 13 height 36
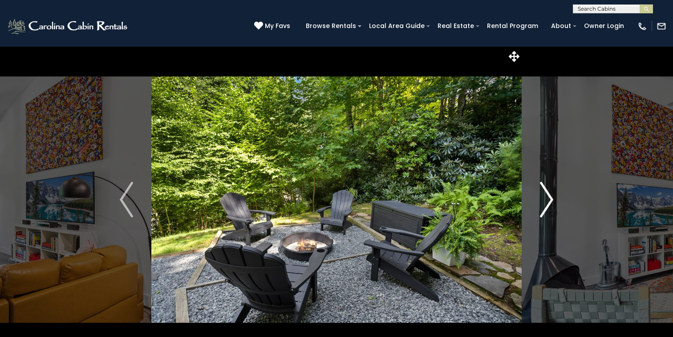
click at [544, 199] on img "Next" at bounding box center [546, 200] width 13 height 36
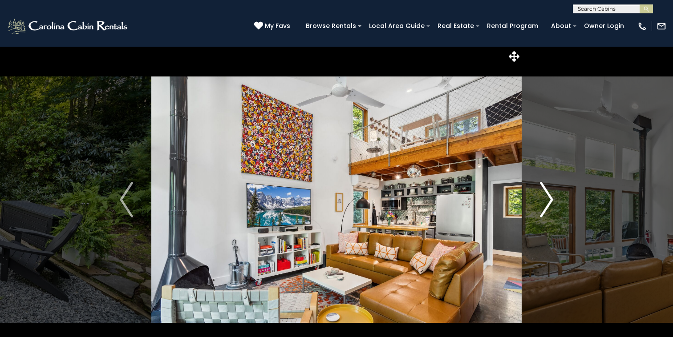
click at [544, 199] on img "Next" at bounding box center [546, 200] width 13 height 36
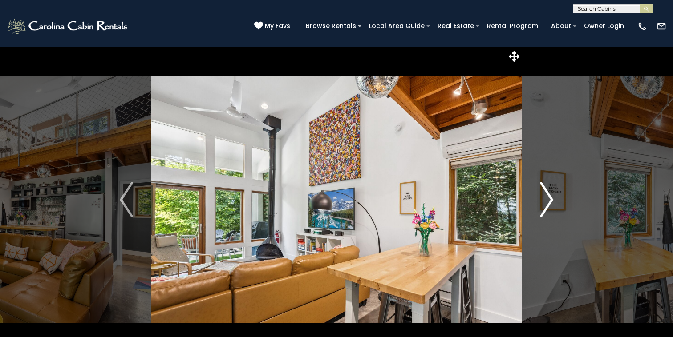
click at [544, 199] on img "Next" at bounding box center [546, 200] width 13 height 36
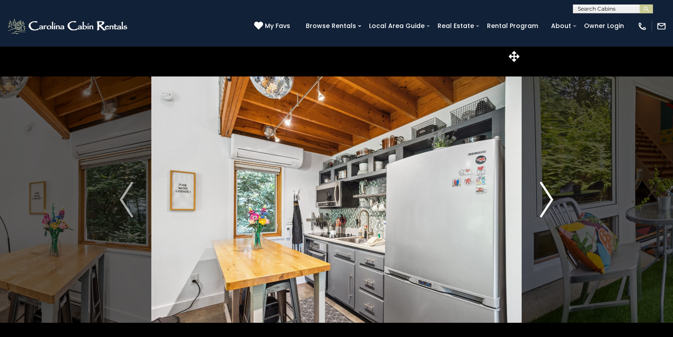
click at [544, 199] on img "Next" at bounding box center [546, 200] width 13 height 36
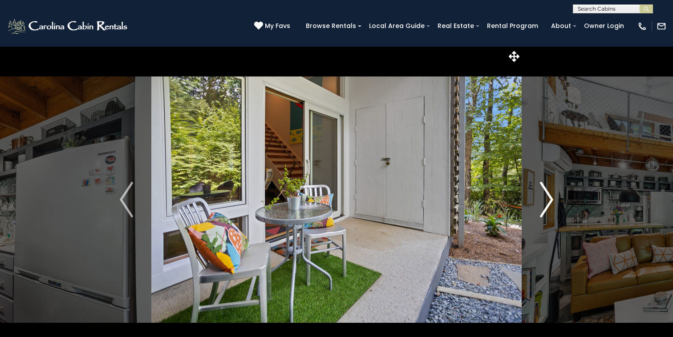
click at [544, 199] on img "Next" at bounding box center [546, 200] width 13 height 36
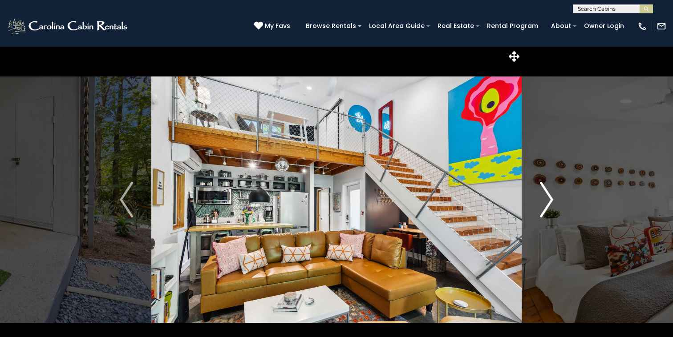
click at [544, 199] on img "Next" at bounding box center [546, 200] width 13 height 36
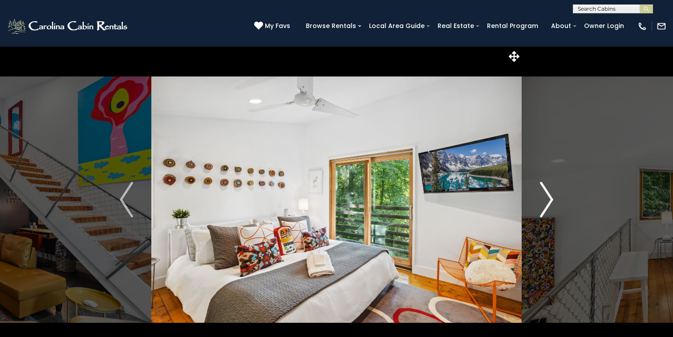
click at [544, 199] on img "Next" at bounding box center [546, 200] width 13 height 36
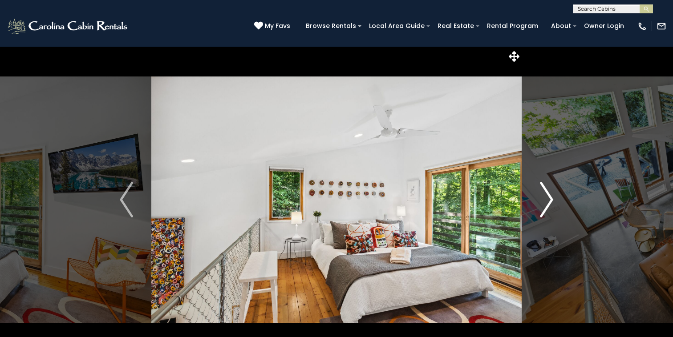
click at [544, 199] on img "Next" at bounding box center [546, 200] width 13 height 36
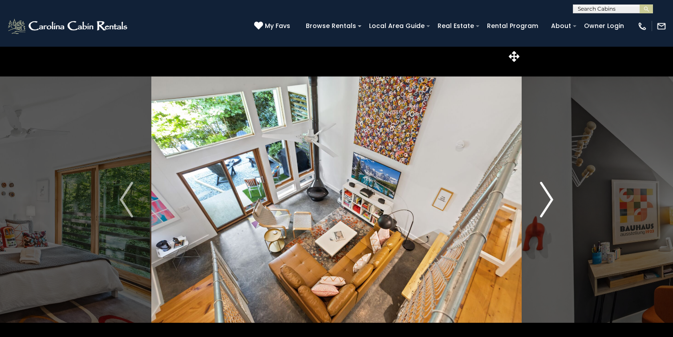
click at [544, 199] on img "Next" at bounding box center [546, 200] width 13 height 36
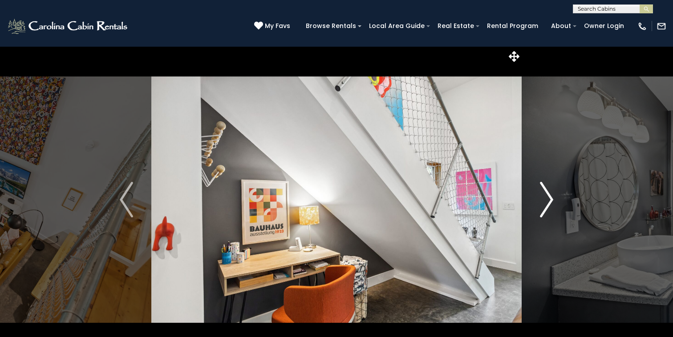
click at [544, 199] on img "Next" at bounding box center [546, 200] width 13 height 36
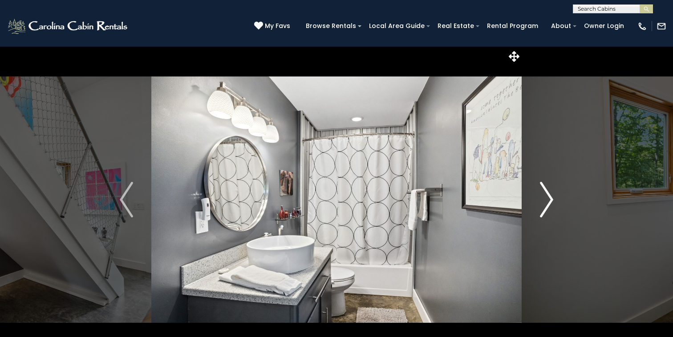
click at [544, 199] on img "Next" at bounding box center [546, 200] width 13 height 36
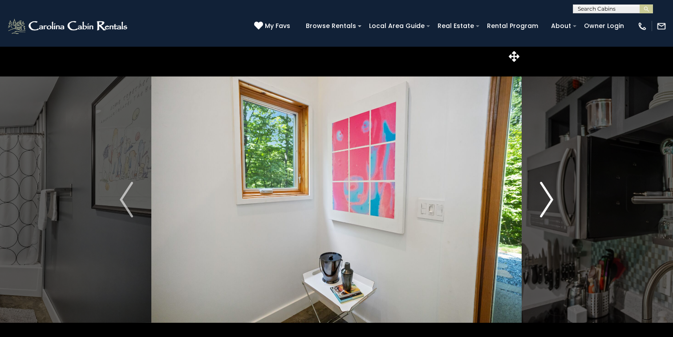
click at [544, 199] on img "Next" at bounding box center [546, 200] width 13 height 36
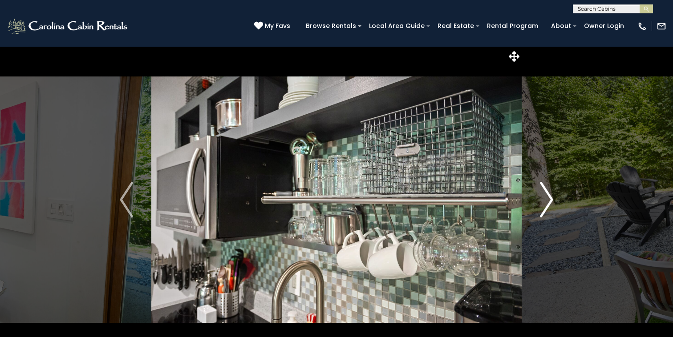
click at [544, 199] on img "Next" at bounding box center [546, 200] width 13 height 36
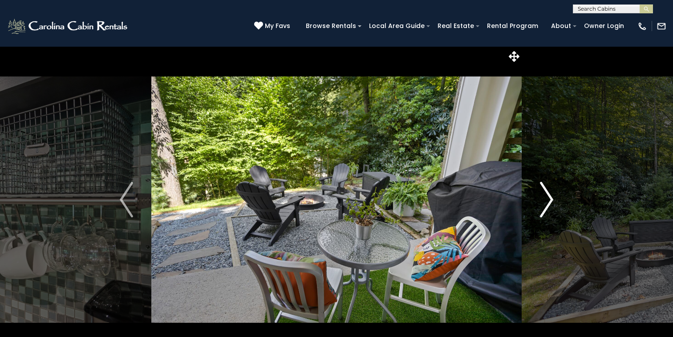
click at [544, 199] on img "Next" at bounding box center [546, 200] width 13 height 36
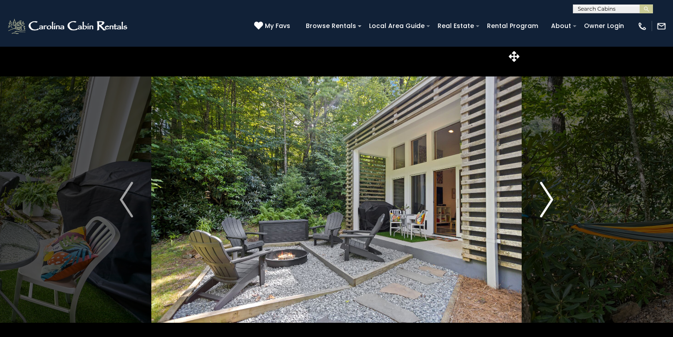
click at [543, 199] on img "Next" at bounding box center [546, 200] width 13 height 36
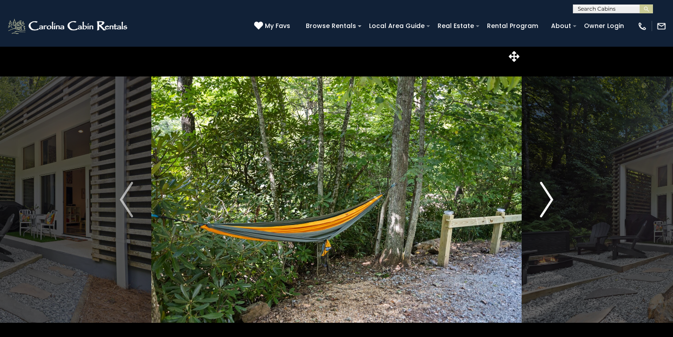
click at [543, 199] on img "Next" at bounding box center [546, 200] width 13 height 36
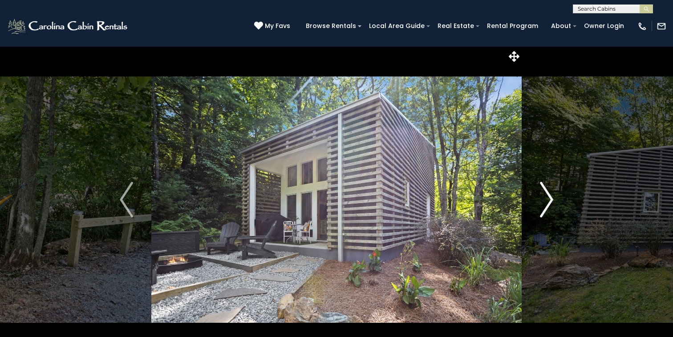
click at [543, 199] on img "Next" at bounding box center [546, 200] width 13 height 36
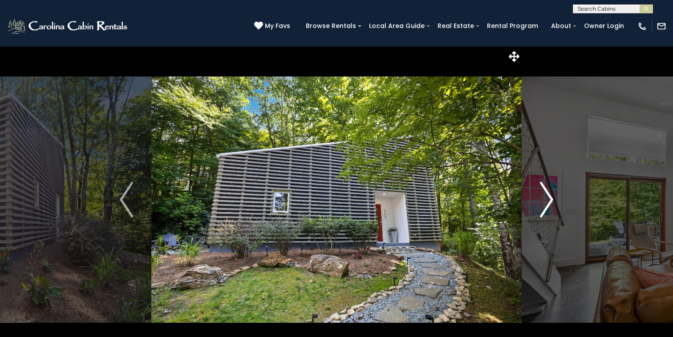
click at [543, 199] on img "Next" at bounding box center [546, 200] width 13 height 36
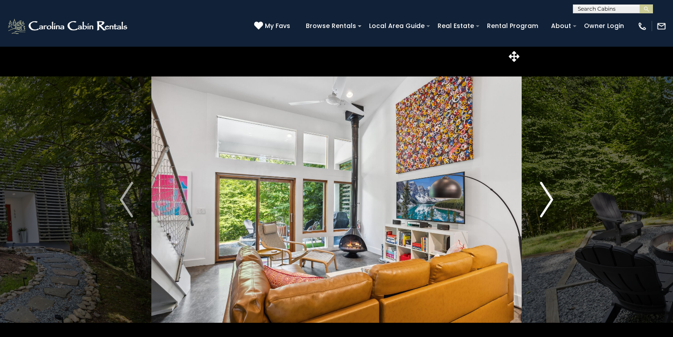
click at [543, 199] on img "Next" at bounding box center [546, 200] width 13 height 36
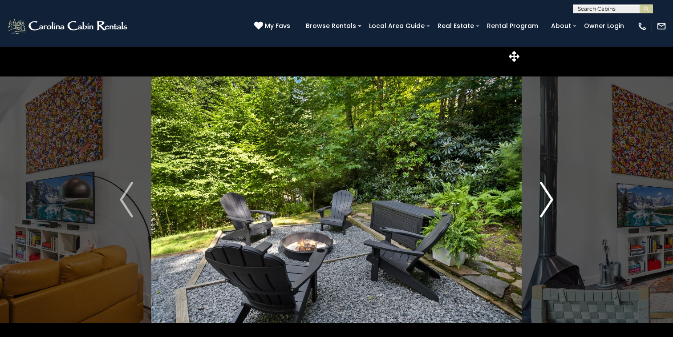
click at [543, 199] on img "Next" at bounding box center [546, 200] width 13 height 36
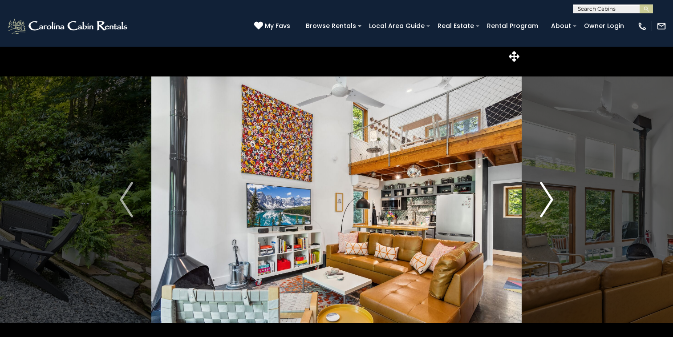
click at [543, 199] on img "Next" at bounding box center [546, 200] width 13 height 36
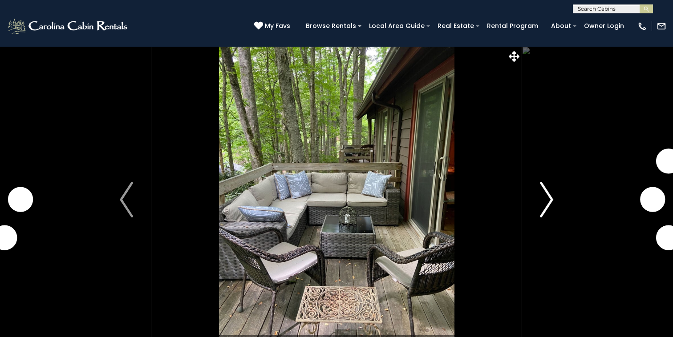
click at [539, 202] on button "Next" at bounding box center [546, 199] width 50 height 307
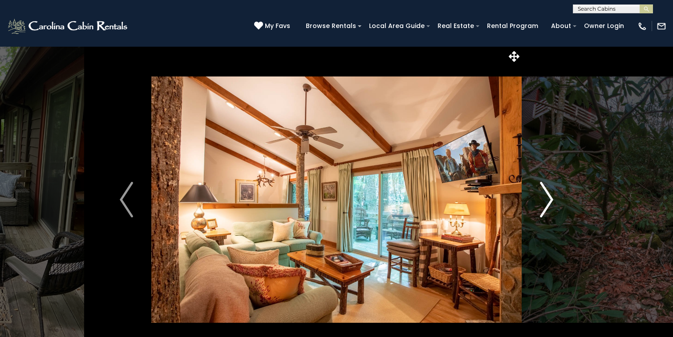
click at [541, 198] on img "Next" at bounding box center [546, 200] width 13 height 36
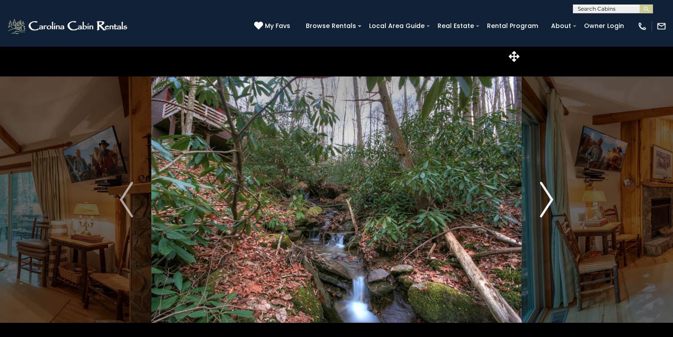
click at [541, 198] on img "Next" at bounding box center [546, 200] width 13 height 36
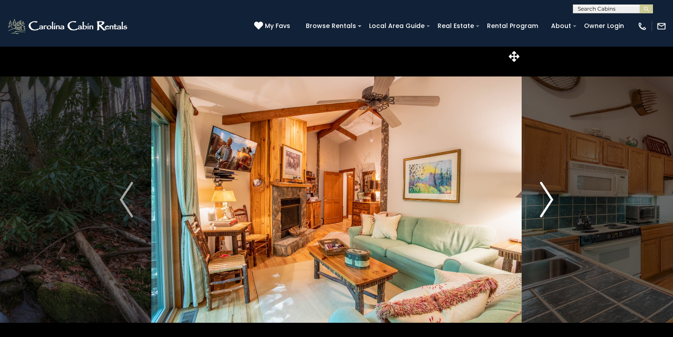
click at [541, 198] on img "Next" at bounding box center [546, 200] width 13 height 36
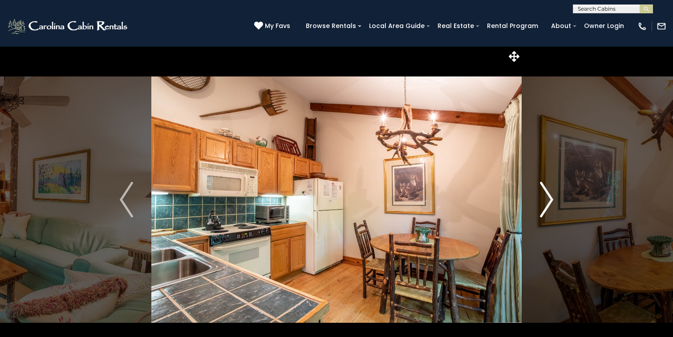
click at [541, 198] on img "Next" at bounding box center [546, 200] width 13 height 36
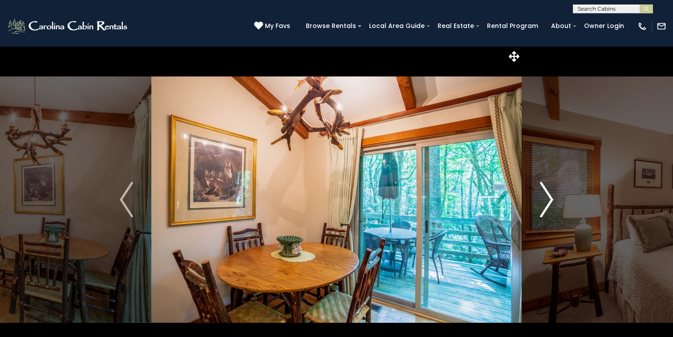
click at [541, 198] on img "Next" at bounding box center [546, 200] width 13 height 36
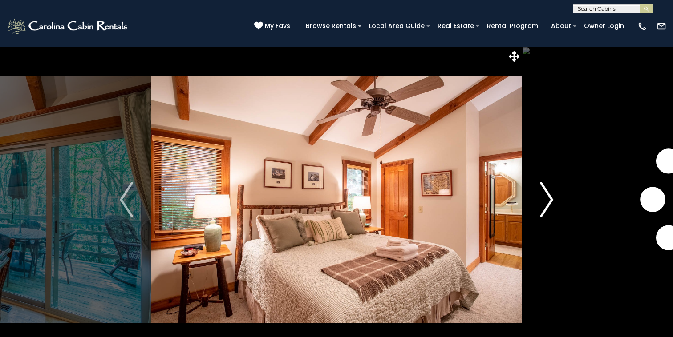
click at [541, 198] on img "Next" at bounding box center [546, 200] width 13 height 36
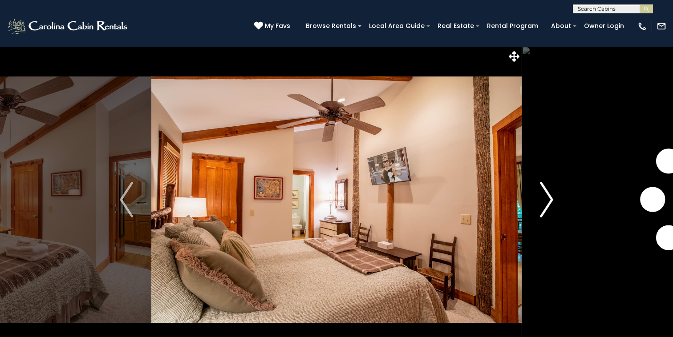
click at [541, 198] on img "Next" at bounding box center [546, 200] width 13 height 36
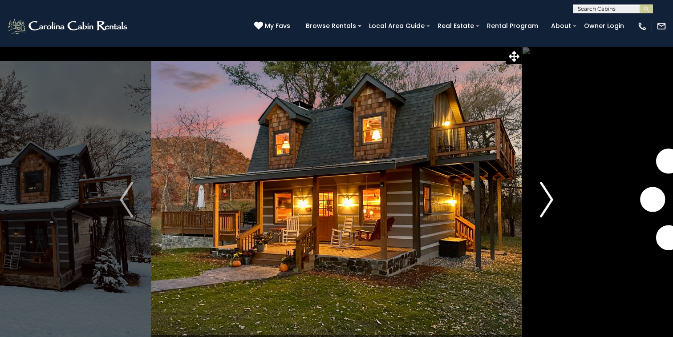
click at [553, 199] on img "Next" at bounding box center [546, 200] width 13 height 36
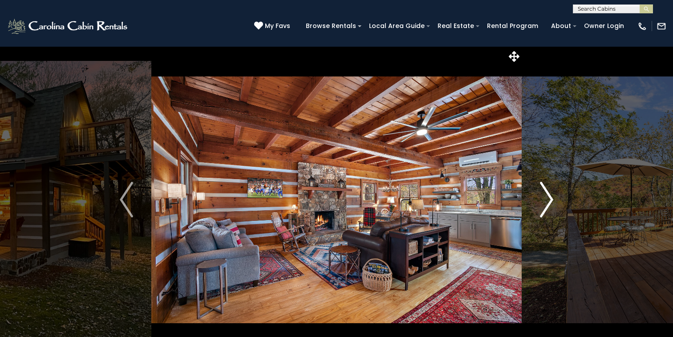
click at [553, 199] on img "Next" at bounding box center [546, 200] width 13 height 36
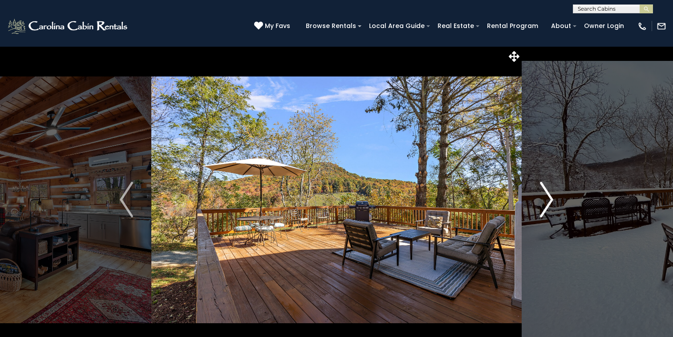
click at [551, 196] on img "Next" at bounding box center [546, 200] width 13 height 36
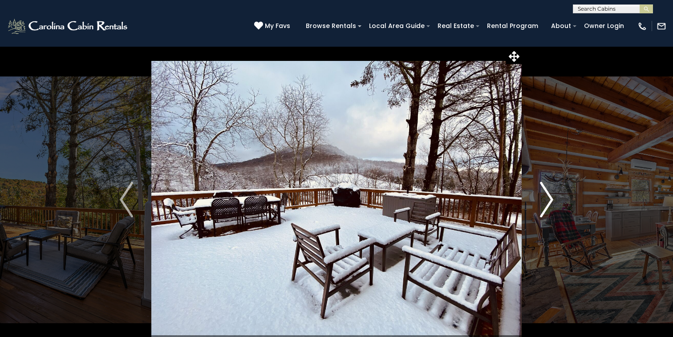
click at [551, 196] on img "Next" at bounding box center [546, 200] width 13 height 36
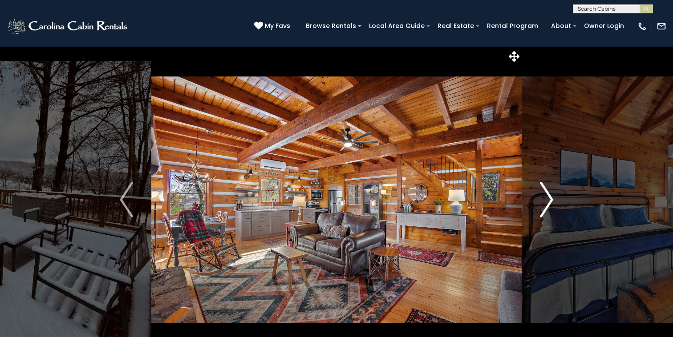
click at [551, 196] on img "Next" at bounding box center [546, 200] width 13 height 36
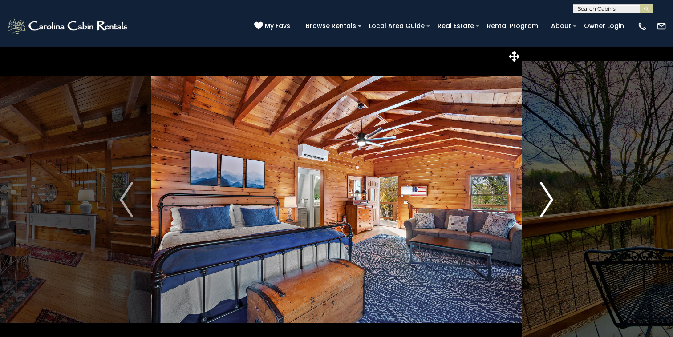
click at [551, 196] on img "Next" at bounding box center [546, 200] width 13 height 36
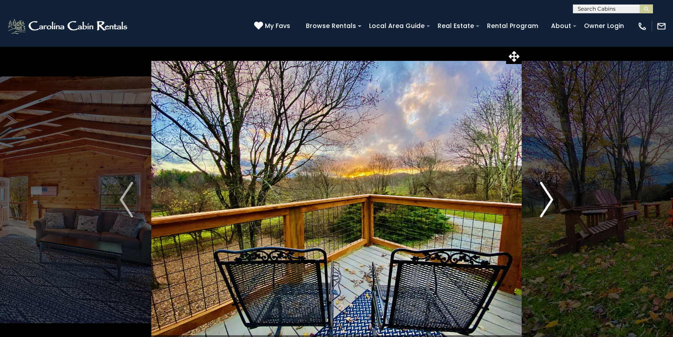
click at [551, 196] on img "Next" at bounding box center [546, 200] width 13 height 36
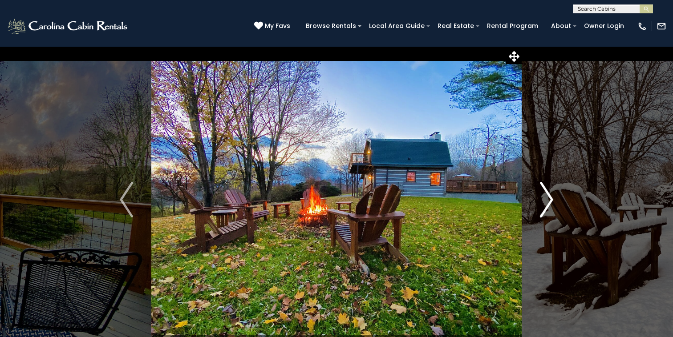
click at [551, 196] on img "Next" at bounding box center [546, 200] width 13 height 36
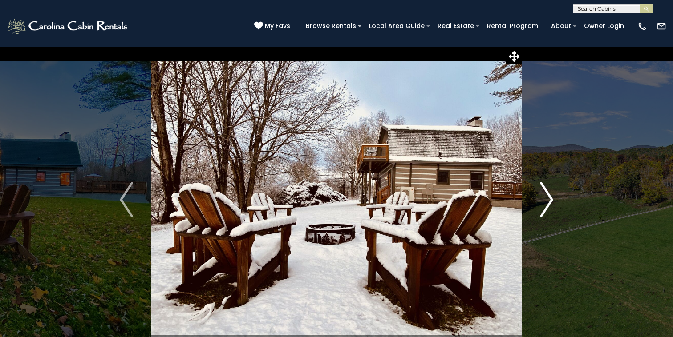
click at [551, 196] on img "Next" at bounding box center [546, 200] width 13 height 36
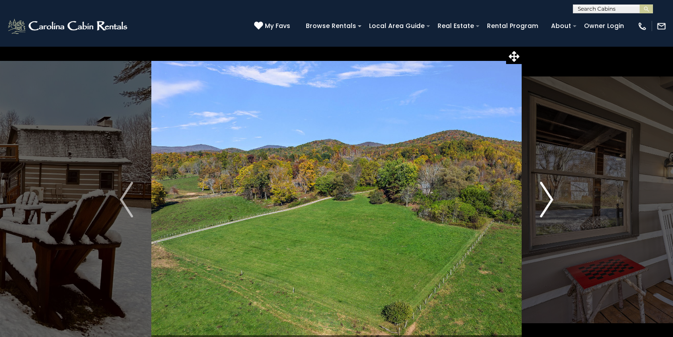
click at [551, 196] on img "Next" at bounding box center [546, 200] width 13 height 36
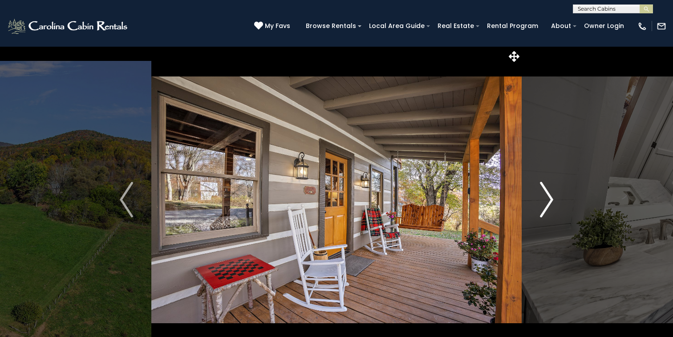
click at [551, 196] on img "Next" at bounding box center [546, 200] width 13 height 36
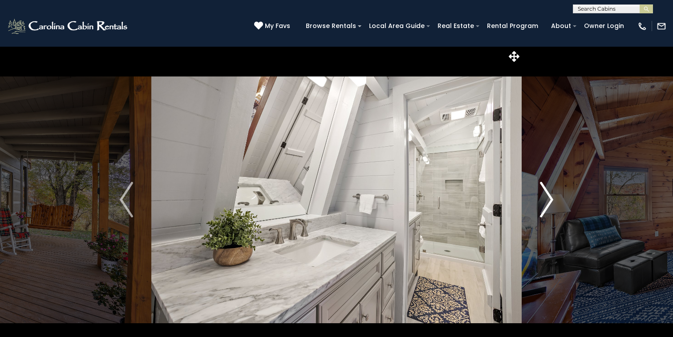
click at [551, 196] on img "Next" at bounding box center [546, 200] width 13 height 36
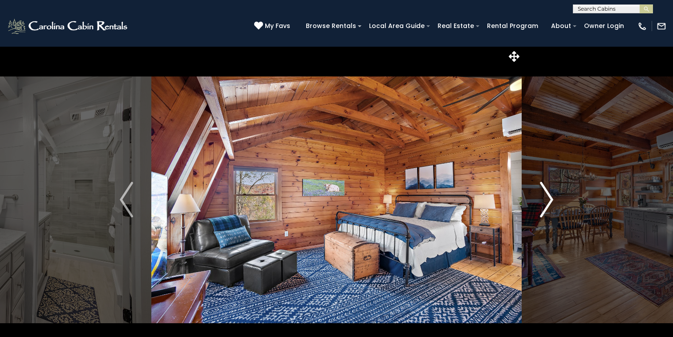
click at [551, 196] on img "Next" at bounding box center [546, 200] width 13 height 36
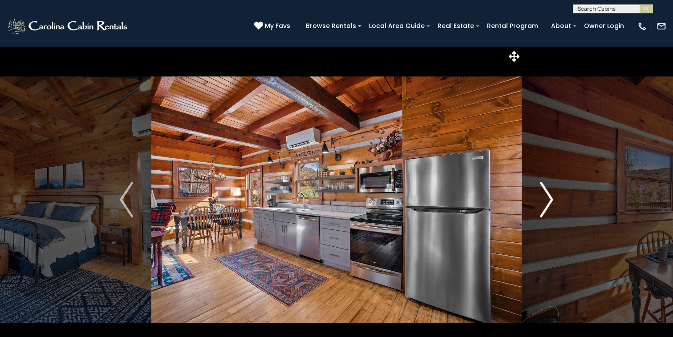
click at [551, 196] on img "Next" at bounding box center [546, 200] width 13 height 36
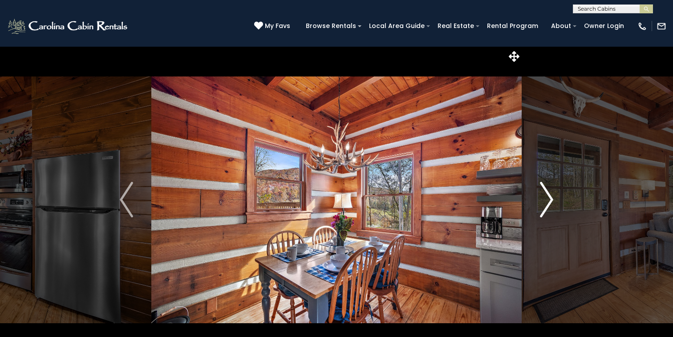
click at [551, 196] on img "Next" at bounding box center [546, 200] width 13 height 36
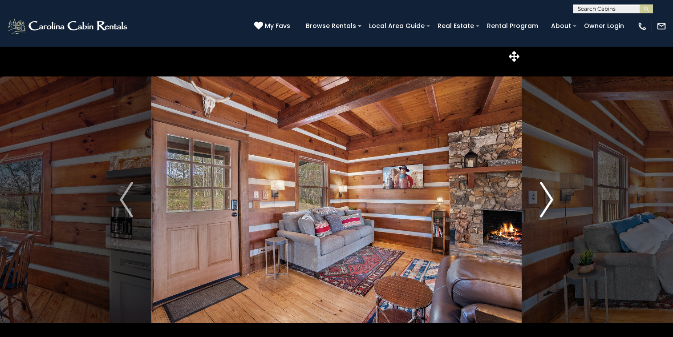
click at [551, 196] on img "Next" at bounding box center [546, 200] width 13 height 36
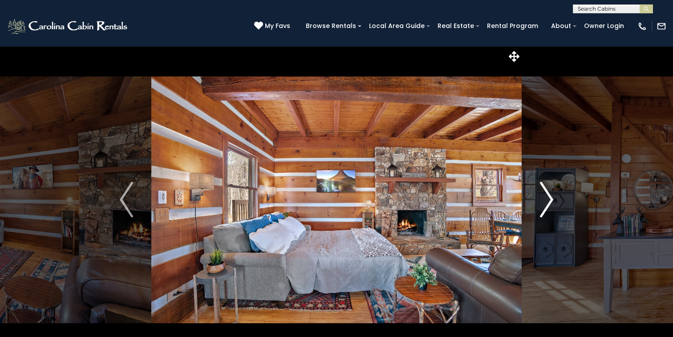
click at [551, 196] on img "Next" at bounding box center [546, 200] width 13 height 36
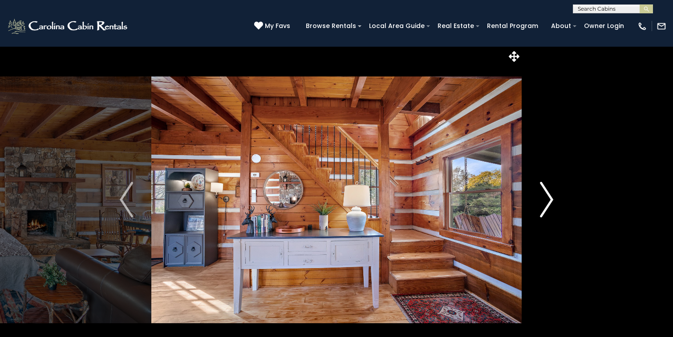
click at [551, 196] on img "Next" at bounding box center [546, 200] width 13 height 36
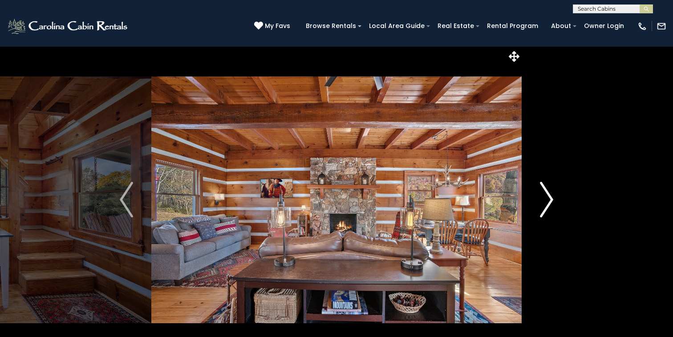
click at [551, 196] on img "Next" at bounding box center [546, 200] width 13 height 36
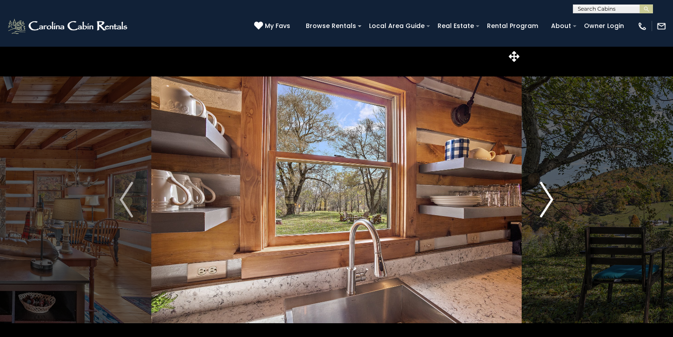
click at [551, 196] on img "Next" at bounding box center [546, 200] width 13 height 36
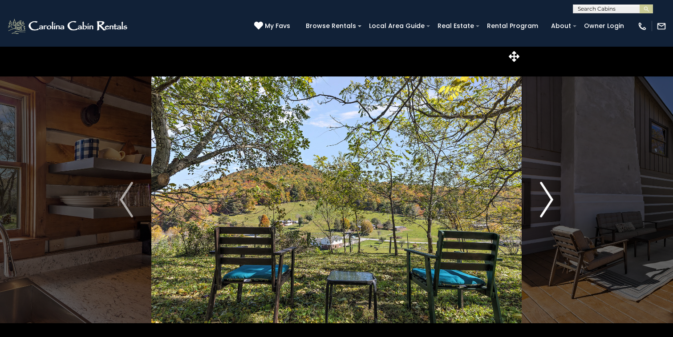
click at [551, 196] on img "Next" at bounding box center [546, 200] width 13 height 36
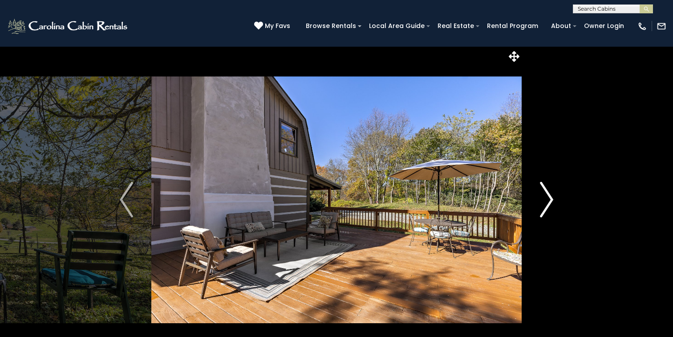
click at [551, 196] on img "Next" at bounding box center [546, 200] width 13 height 36
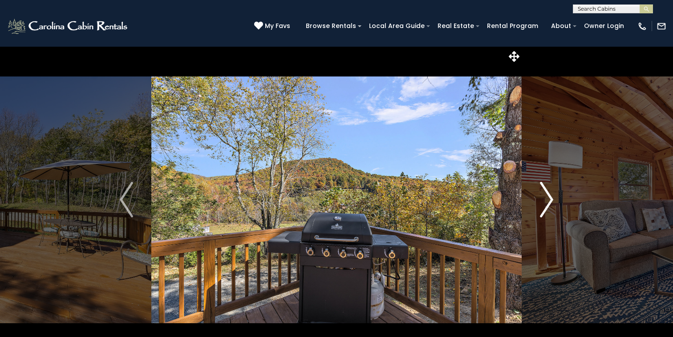
click at [552, 196] on img "Next" at bounding box center [546, 200] width 13 height 36
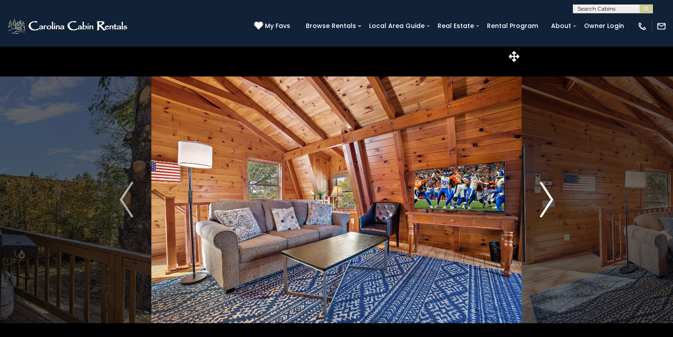
click at [552, 196] on img "Next" at bounding box center [546, 200] width 13 height 36
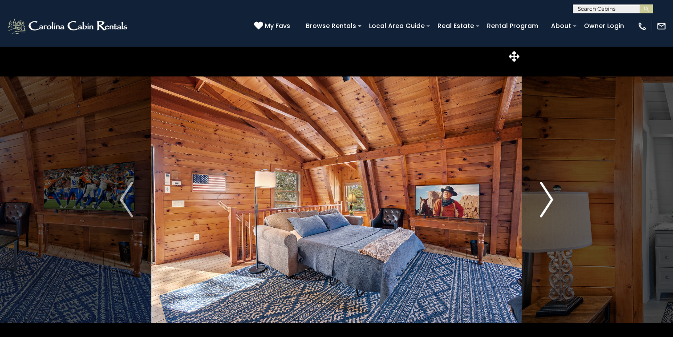
click at [552, 196] on img "Next" at bounding box center [546, 200] width 13 height 36
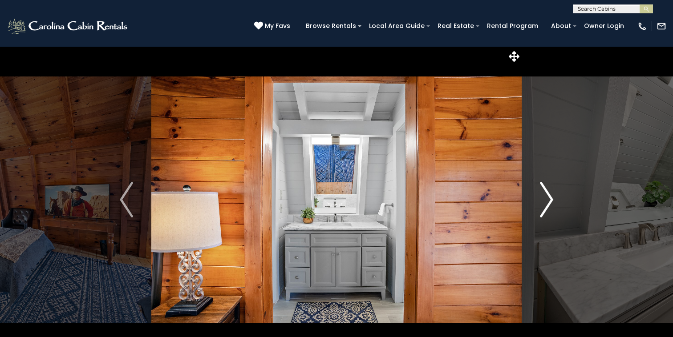
click at [552, 196] on img "Next" at bounding box center [546, 200] width 13 height 36
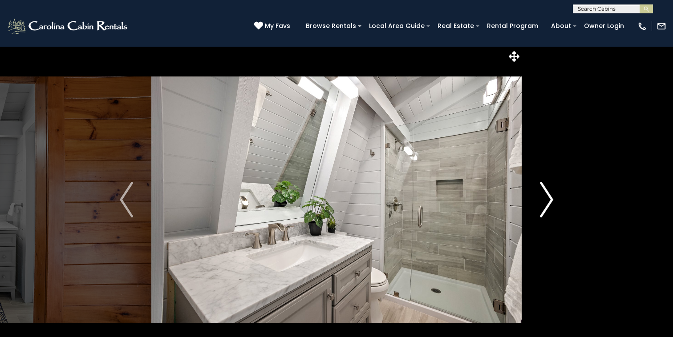
click at [552, 196] on img "Next" at bounding box center [546, 200] width 13 height 36
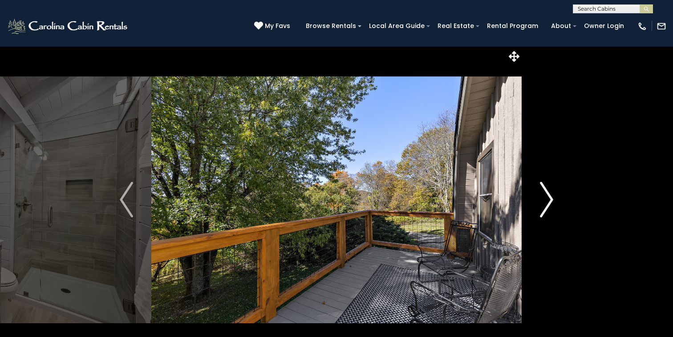
click at [552, 196] on img "Next" at bounding box center [546, 200] width 13 height 36
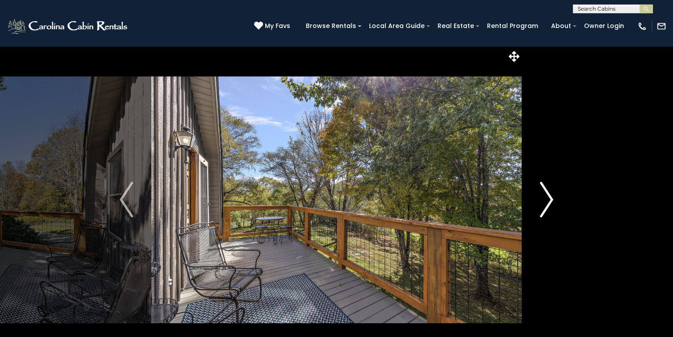
click at [552, 196] on img "Next" at bounding box center [546, 200] width 13 height 36
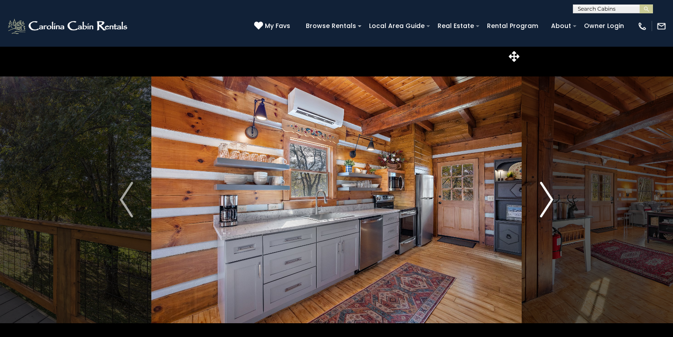
click at [552, 196] on img "Next" at bounding box center [546, 200] width 13 height 36
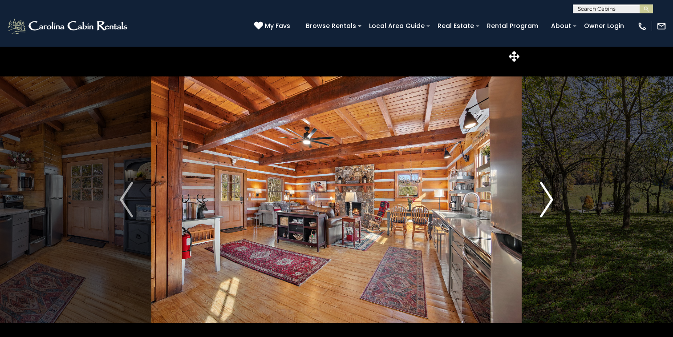
click at [552, 196] on img "Next" at bounding box center [546, 200] width 13 height 36
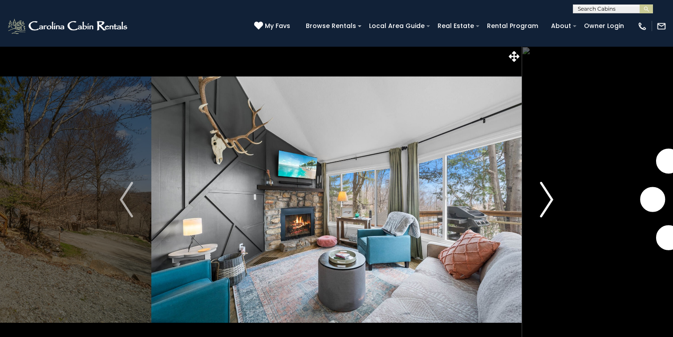
click at [546, 198] on img "Next" at bounding box center [546, 200] width 13 height 36
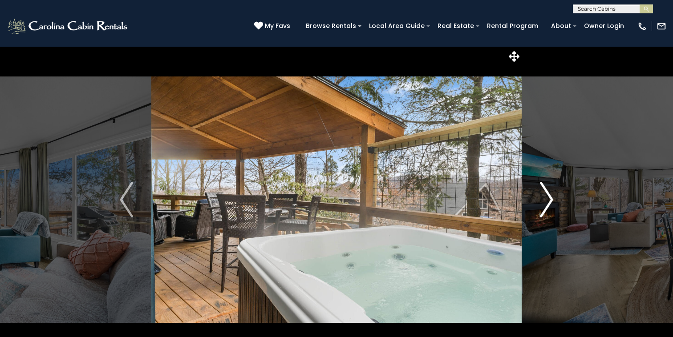
click at [546, 198] on img "Next" at bounding box center [546, 200] width 13 height 36
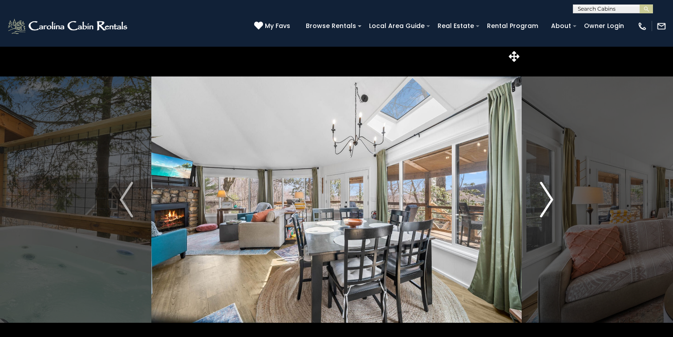
click at [546, 198] on img "Next" at bounding box center [546, 200] width 13 height 36
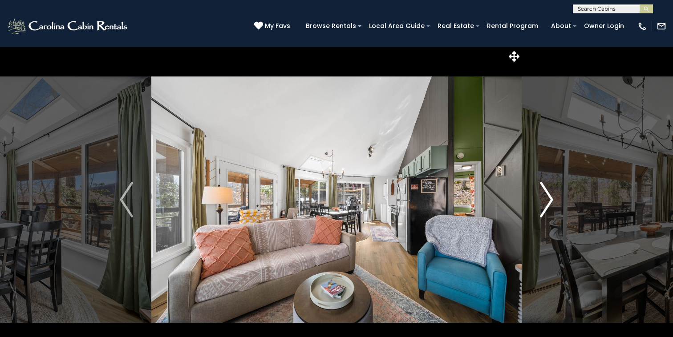
click at [546, 198] on img "Next" at bounding box center [546, 200] width 13 height 36
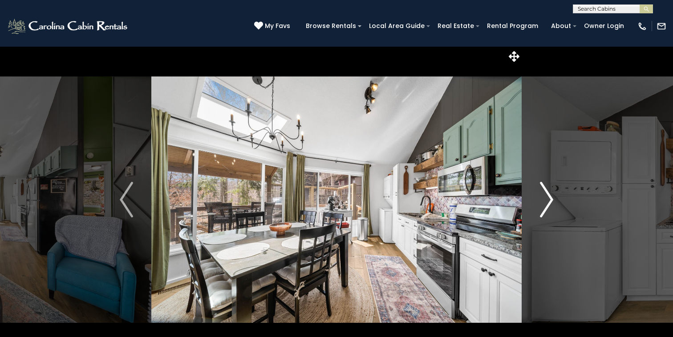
click at [546, 198] on img "Next" at bounding box center [546, 200] width 13 height 36
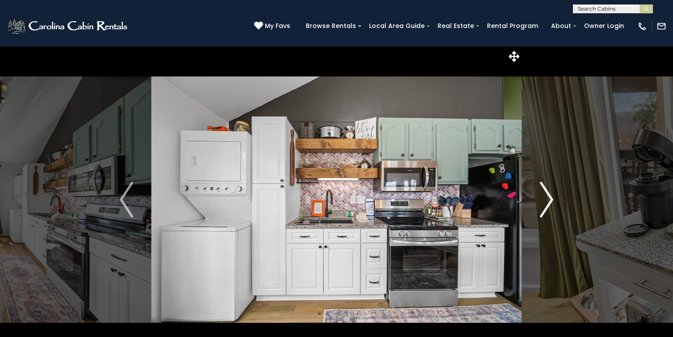
click at [546, 198] on img "Next" at bounding box center [546, 200] width 13 height 36
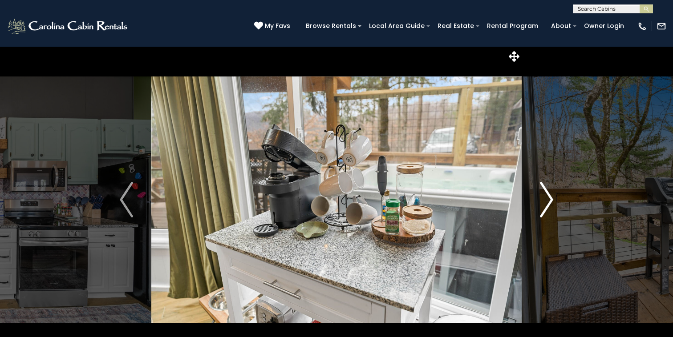
click at [546, 198] on img "Next" at bounding box center [546, 200] width 13 height 36
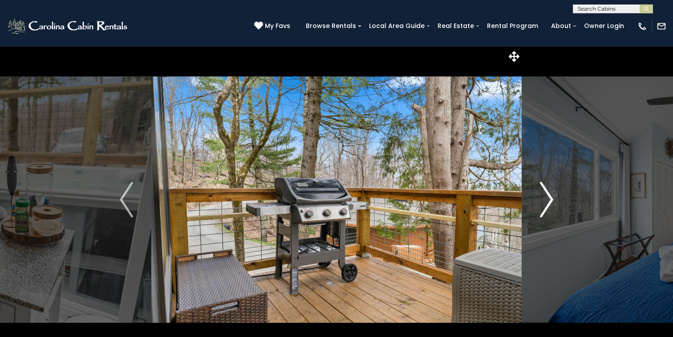
click at [546, 198] on img "Next" at bounding box center [546, 200] width 13 height 36
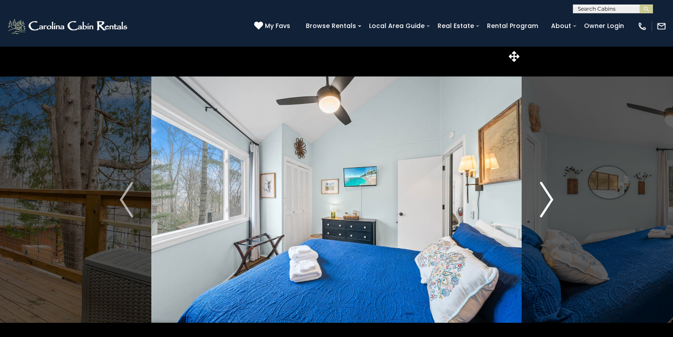
click at [546, 198] on img "Next" at bounding box center [546, 200] width 13 height 36
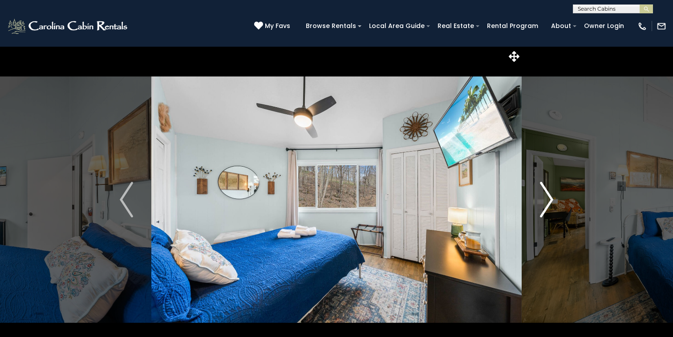
click at [546, 198] on img "Next" at bounding box center [546, 200] width 13 height 36
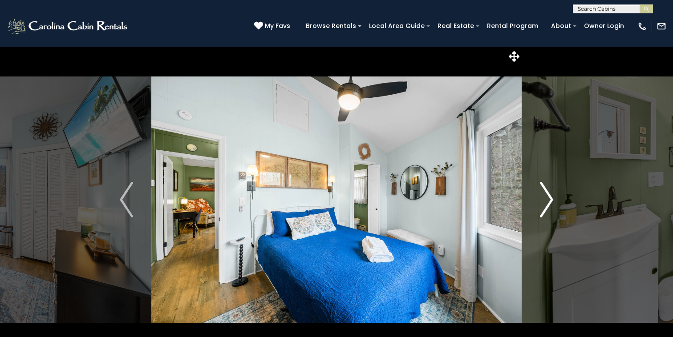
click at [546, 198] on img "Next" at bounding box center [546, 200] width 13 height 36
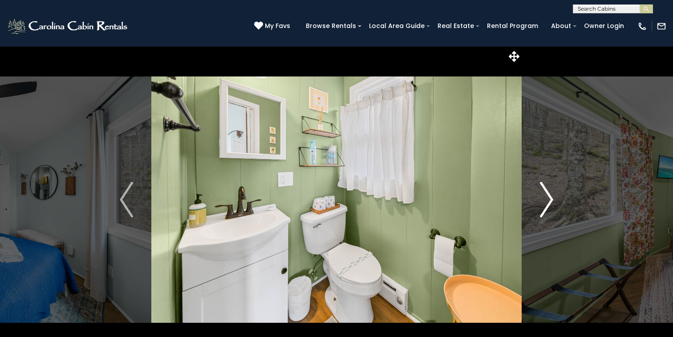
click at [546, 198] on img "Next" at bounding box center [546, 200] width 13 height 36
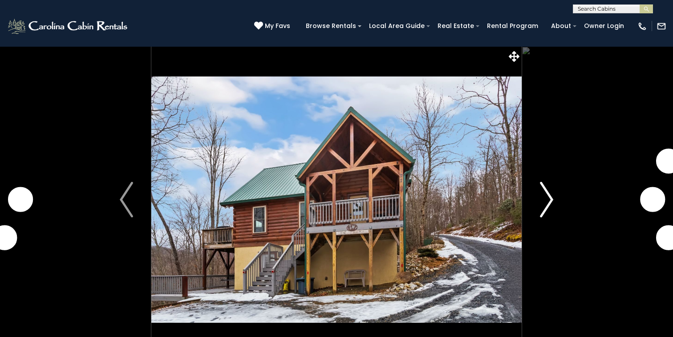
click at [544, 190] on img "Next" at bounding box center [546, 200] width 13 height 36
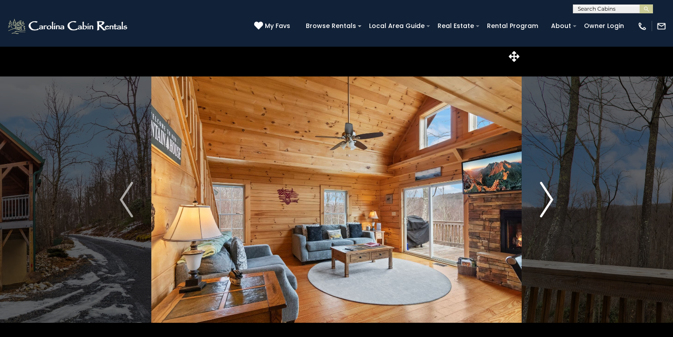
click at [544, 190] on img "Next" at bounding box center [546, 200] width 13 height 36
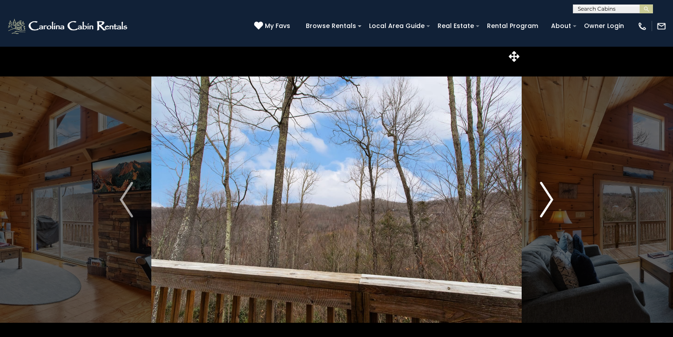
click at [544, 190] on img "Next" at bounding box center [546, 200] width 13 height 36
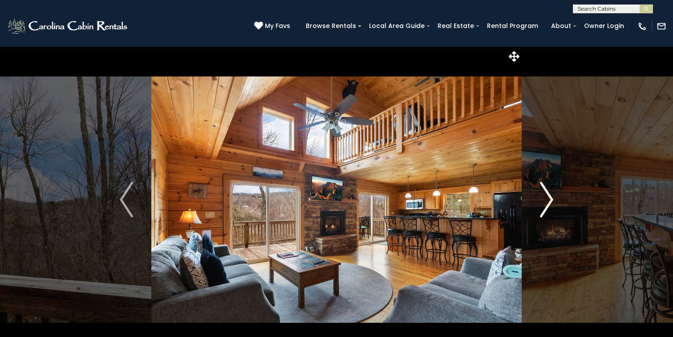
click at [544, 190] on img "Next" at bounding box center [546, 200] width 13 height 36
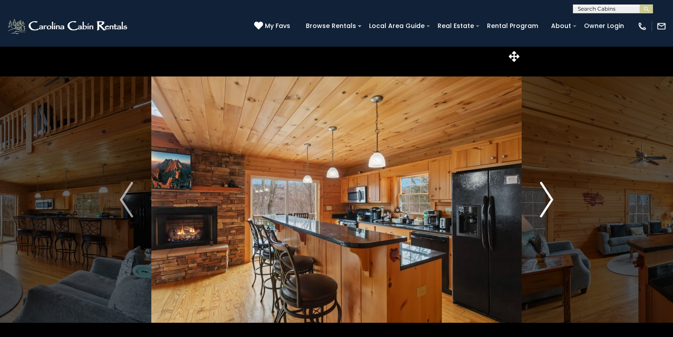
click at [543, 188] on img "Next" at bounding box center [546, 200] width 13 height 36
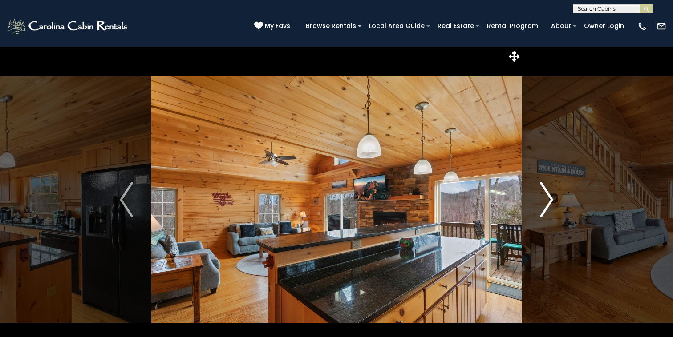
click at [543, 188] on img "Next" at bounding box center [546, 200] width 13 height 36
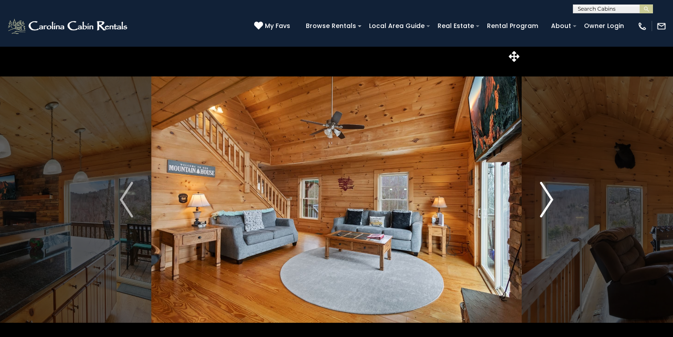
click at [543, 188] on img "Next" at bounding box center [546, 200] width 13 height 36
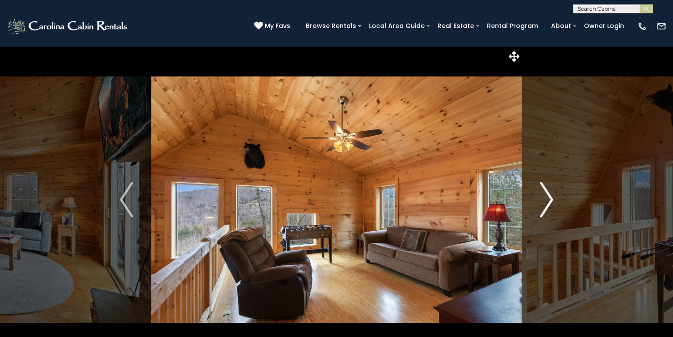
click at [543, 188] on img "Next" at bounding box center [546, 200] width 13 height 36
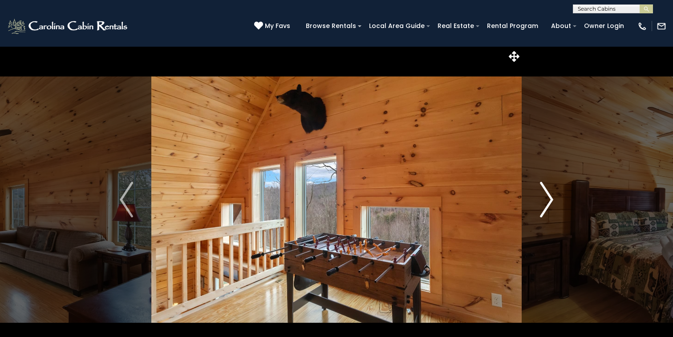
click at [543, 188] on img "Next" at bounding box center [546, 200] width 13 height 36
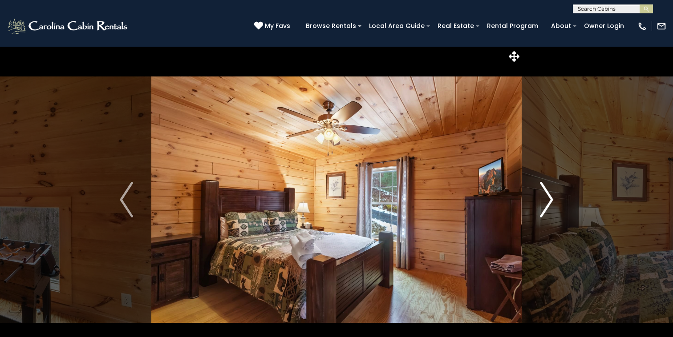
click at [543, 188] on img "Next" at bounding box center [546, 200] width 13 height 36
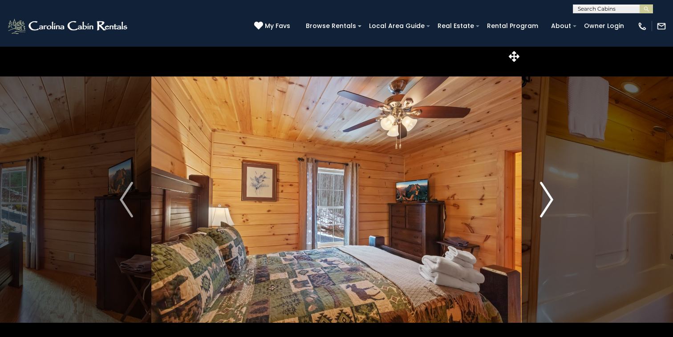
click at [543, 188] on img "Next" at bounding box center [546, 200] width 13 height 36
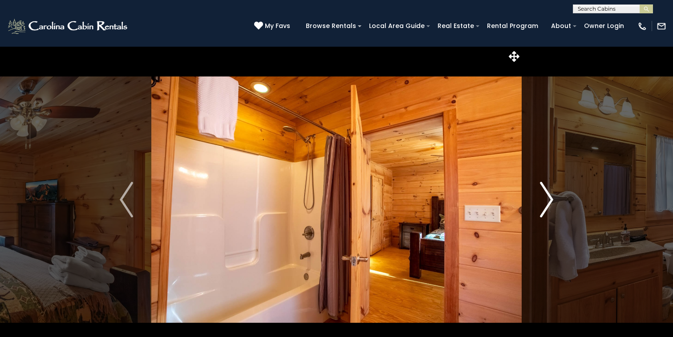
click at [543, 188] on img "Next" at bounding box center [546, 200] width 13 height 36
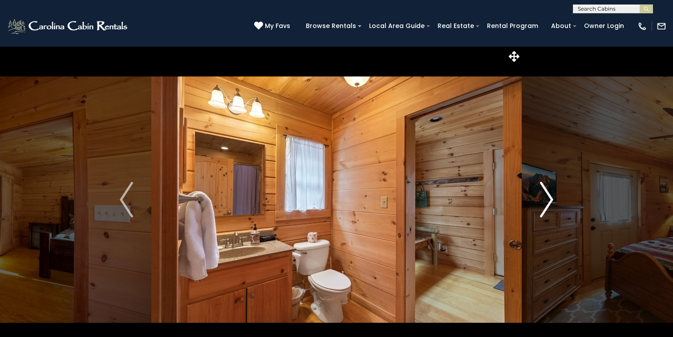
click at [543, 188] on img "Next" at bounding box center [546, 200] width 13 height 36
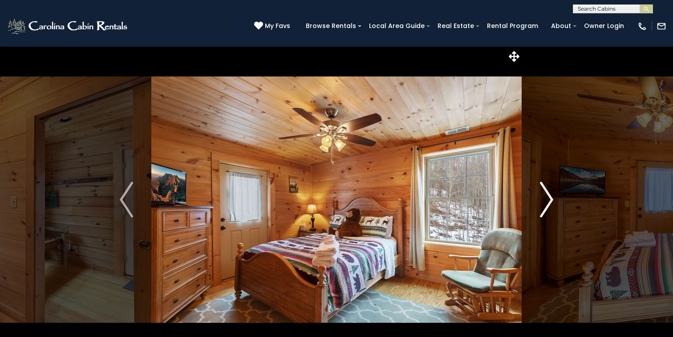
click at [543, 188] on img "Next" at bounding box center [546, 200] width 13 height 36
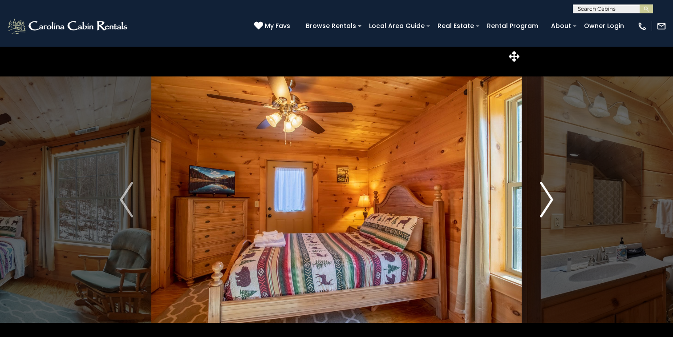
click at [543, 188] on img "Next" at bounding box center [546, 200] width 13 height 36
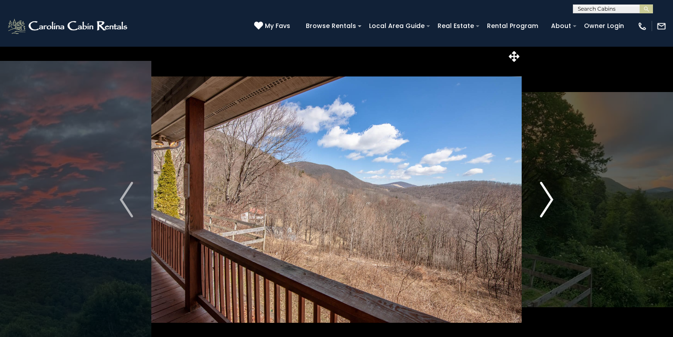
click at [547, 202] on img "Next" at bounding box center [546, 200] width 13 height 36
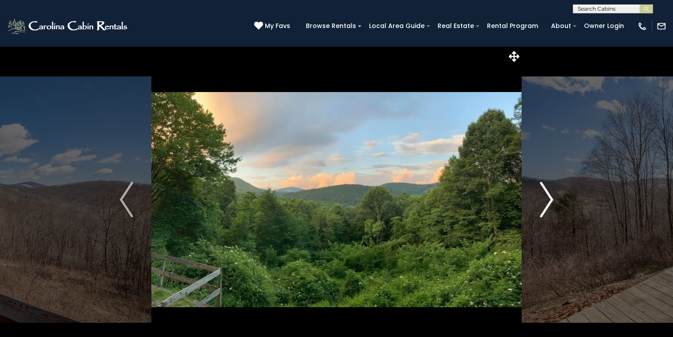
click at [547, 202] on img "Next" at bounding box center [546, 200] width 13 height 36
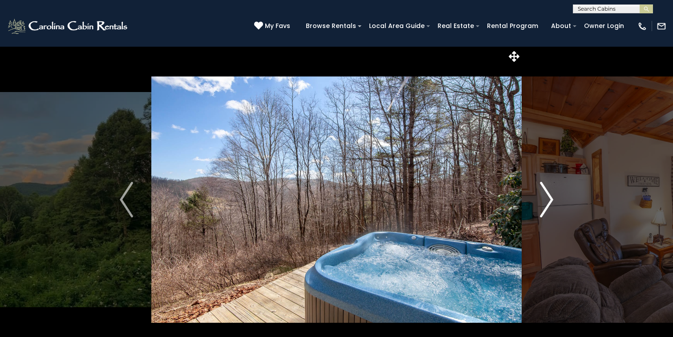
click at [547, 202] on img "Next" at bounding box center [546, 200] width 13 height 36
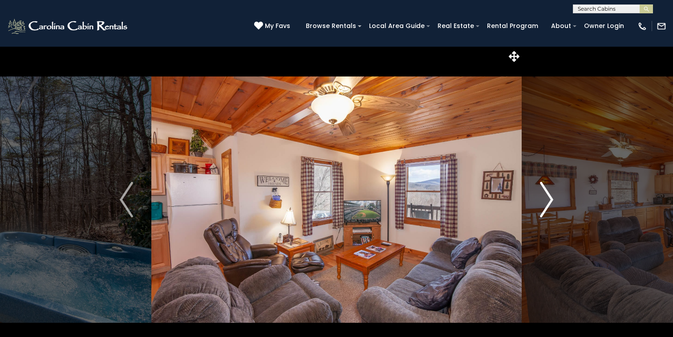
click at [547, 202] on img "Next" at bounding box center [546, 200] width 13 height 36
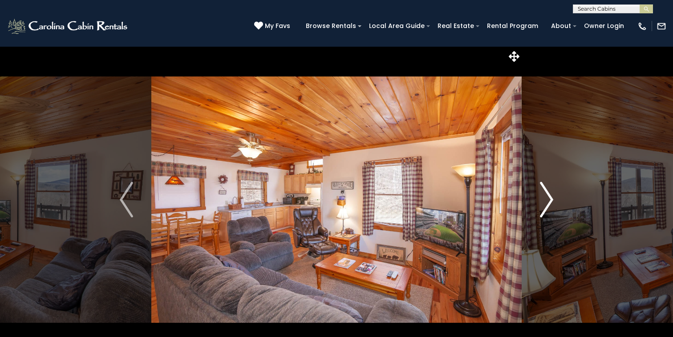
click at [547, 202] on img "Next" at bounding box center [546, 200] width 13 height 36
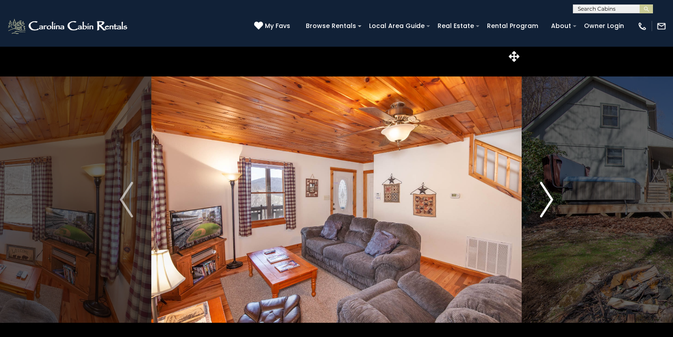
click at [547, 202] on img "Next" at bounding box center [546, 200] width 13 height 36
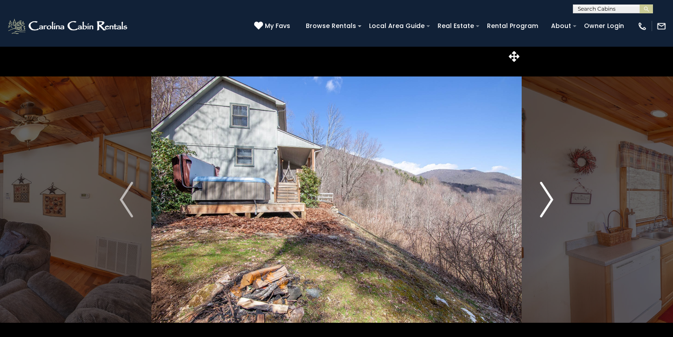
click at [547, 202] on img "Next" at bounding box center [546, 200] width 13 height 36
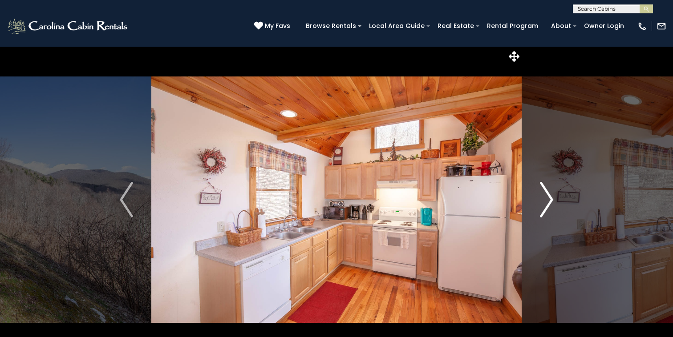
click at [547, 202] on img "Next" at bounding box center [546, 200] width 13 height 36
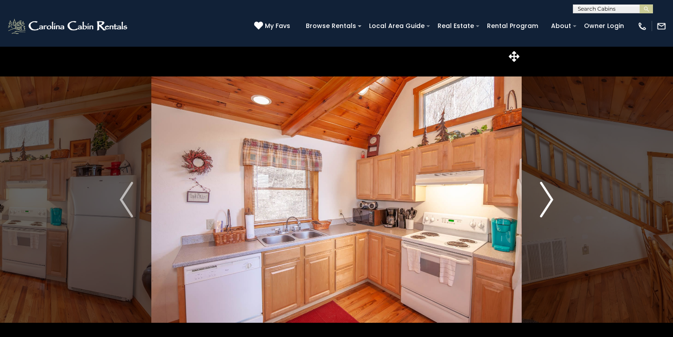
click at [547, 201] on img "Next" at bounding box center [546, 200] width 13 height 36
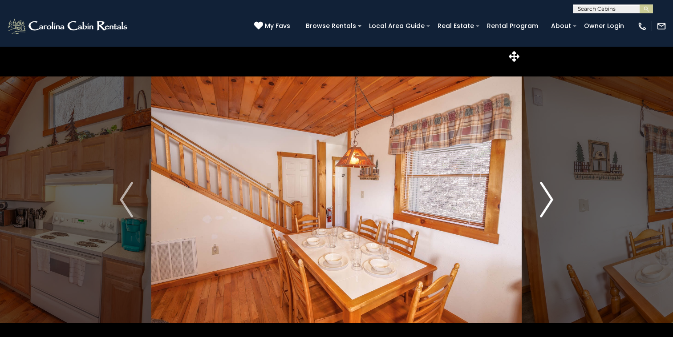
click at [547, 201] on img "Next" at bounding box center [546, 200] width 13 height 36
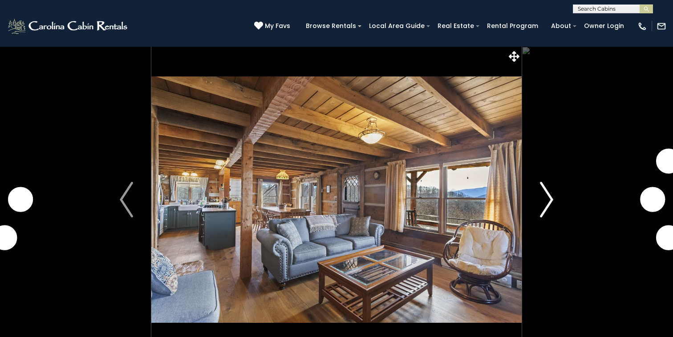
click at [557, 202] on button "Next" at bounding box center [546, 199] width 50 height 307
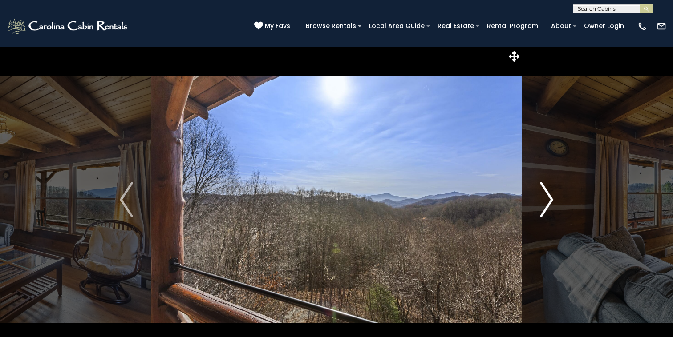
click at [554, 202] on button "Next" at bounding box center [546, 199] width 50 height 307
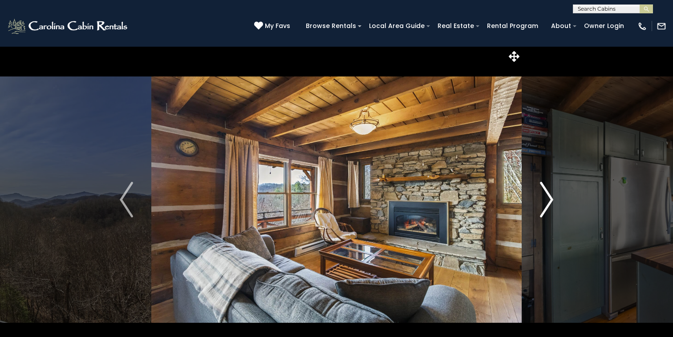
click at [554, 202] on button "Next" at bounding box center [546, 199] width 50 height 307
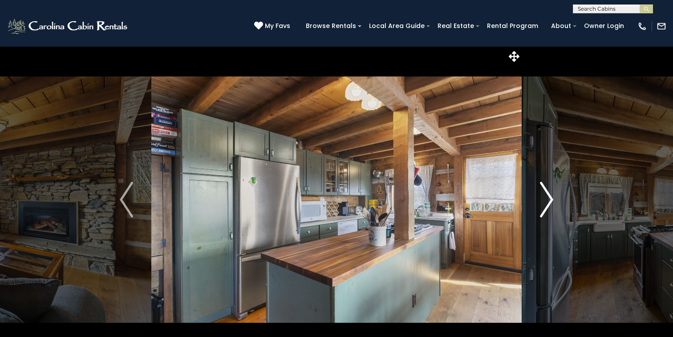
click at [554, 202] on button "Next" at bounding box center [546, 199] width 50 height 307
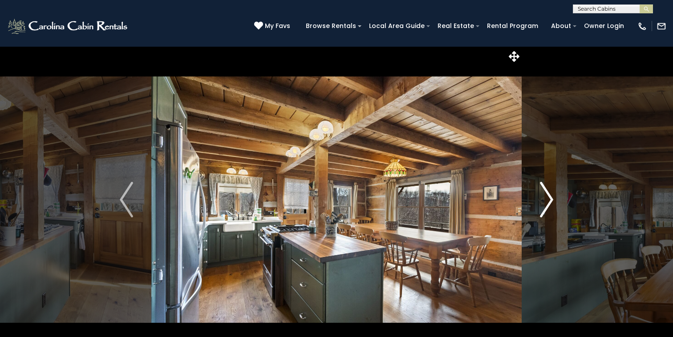
click at [554, 202] on button "Next" at bounding box center [546, 199] width 50 height 307
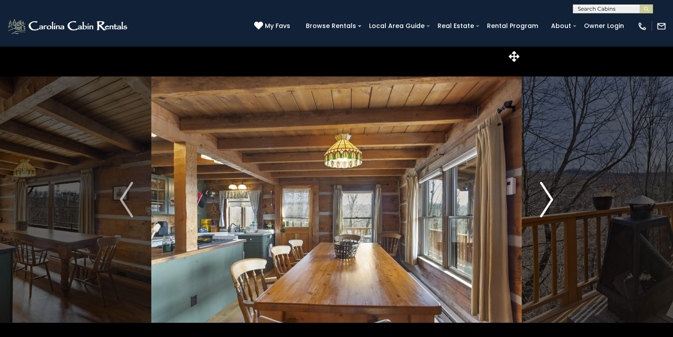
click at [554, 202] on button "Next" at bounding box center [546, 199] width 50 height 307
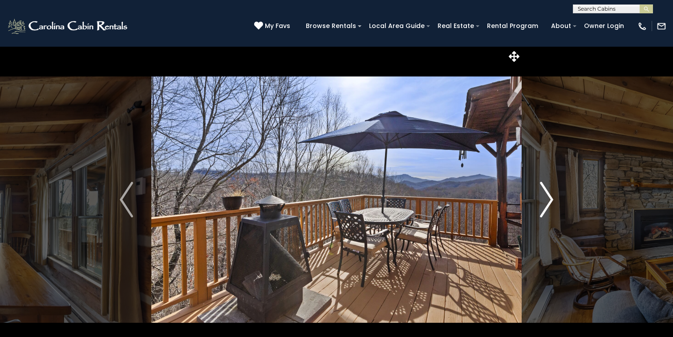
click at [554, 202] on button "Next" at bounding box center [546, 199] width 50 height 307
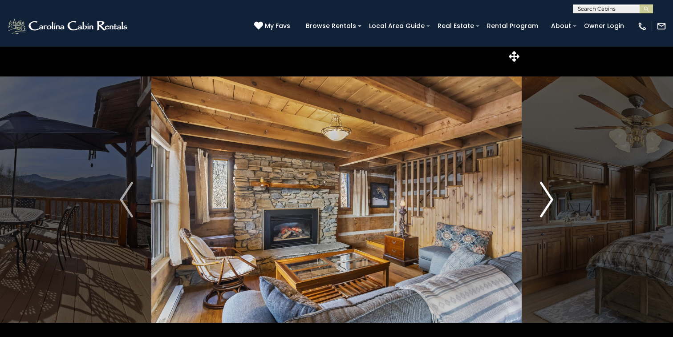
click at [554, 202] on button "Next" at bounding box center [546, 199] width 50 height 307
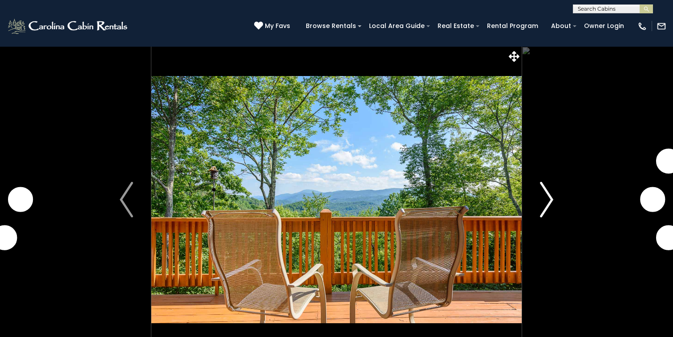
click at [539, 195] on button "Next" at bounding box center [546, 199] width 50 height 307
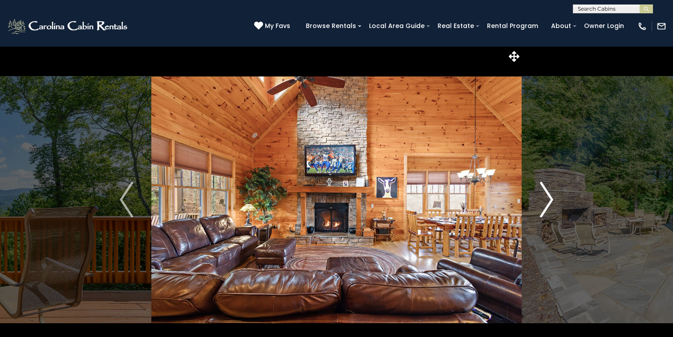
click at [539, 195] on button "Next" at bounding box center [546, 199] width 50 height 307
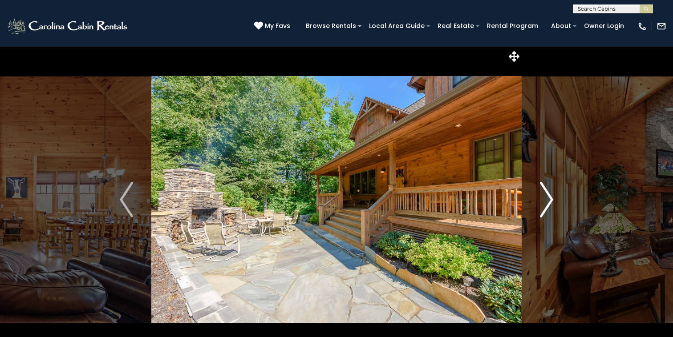
click at [539, 195] on button "Next" at bounding box center [546, 199] width 50 height 307
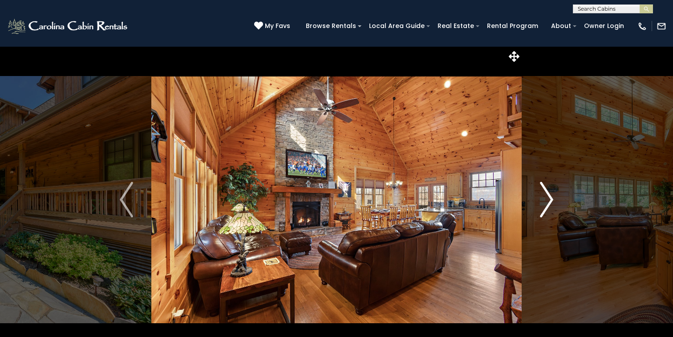
click at [539, 195] on button "Next" at bounding box center [546, 199] width 50 height 307
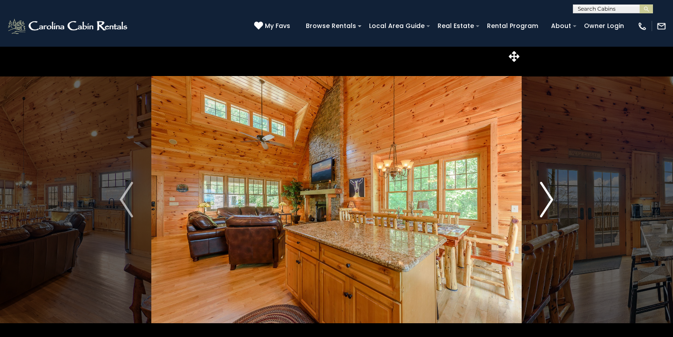
click at [539, 195] on button "Next" at bounding box center [546, 199] width 50 height 307
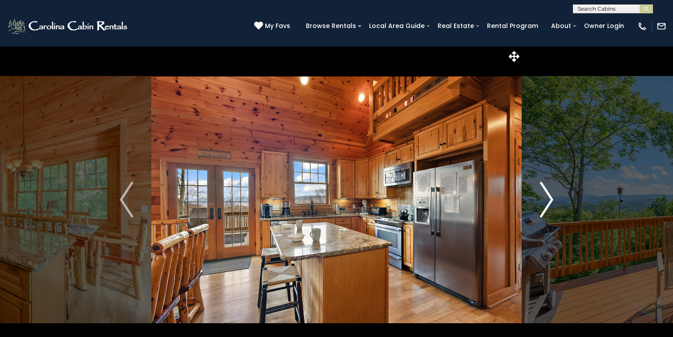
click at [540, 195] on img "Next" at bounding box center [546, 200] width 13 height 36
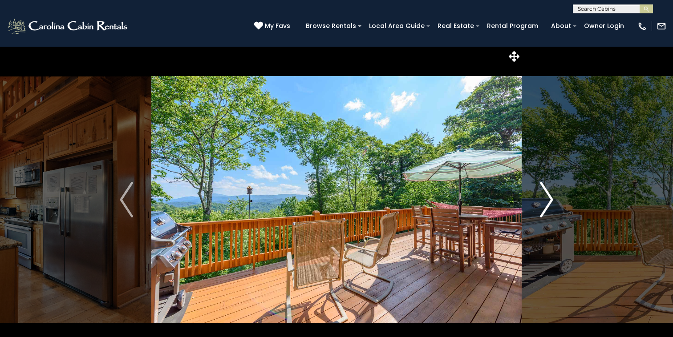
click at [540, 195] on img "Next" at bounding box center [546, 200] width 13 height 36
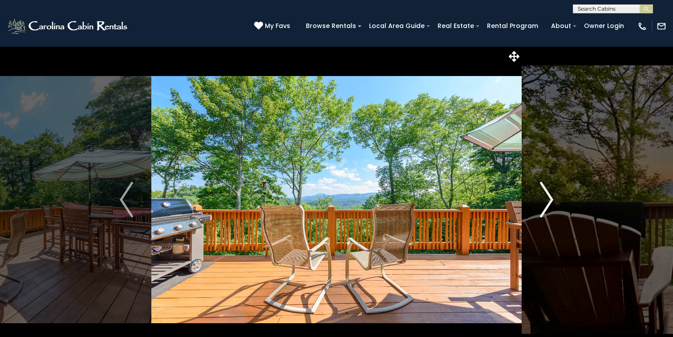
click at [540, 195] on img "Next" at bounding box center [546, 200] width 13 height 36
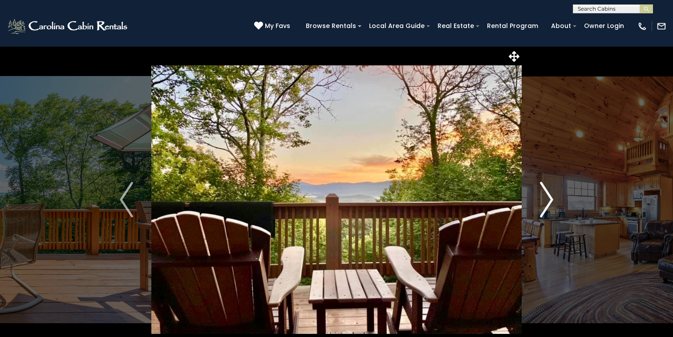
click at [540, 195] on img "Next" at bounding box center [546, 200] width 13 height 36
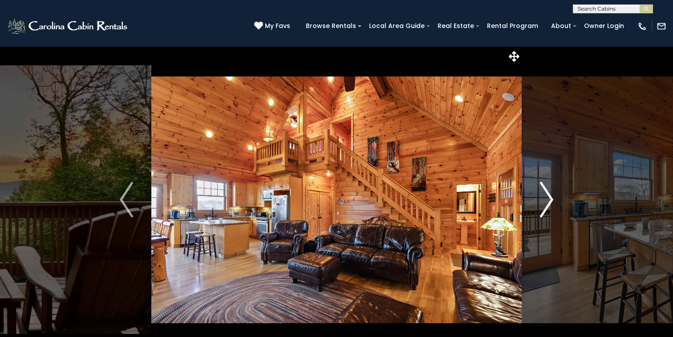
click at [540, 195] on img "Next" at bounding box center [546, 200] width 13 height 36
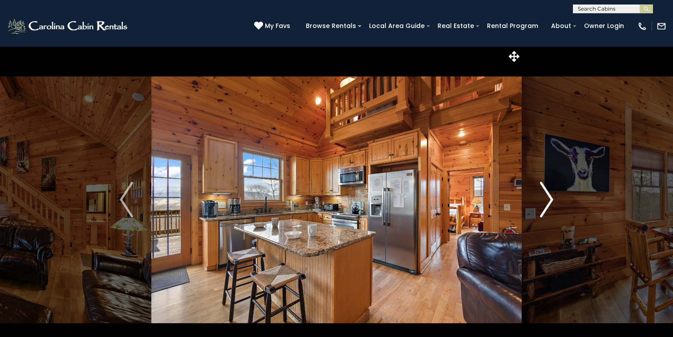
click at [540, 195] on img "Next" at bounding box center [546, 200] width 13 height 36
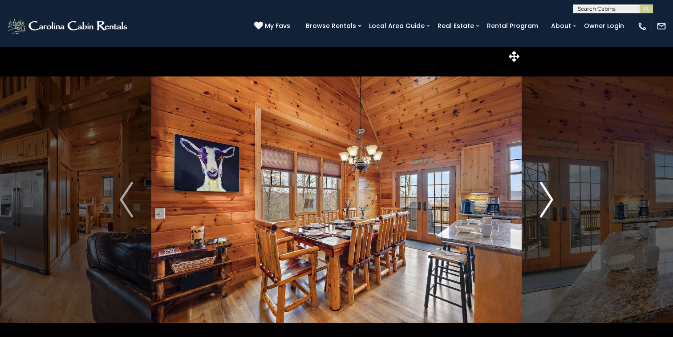
click at [540, 195] on img "Next" at bounding box center [546, 200] width 13 height 36
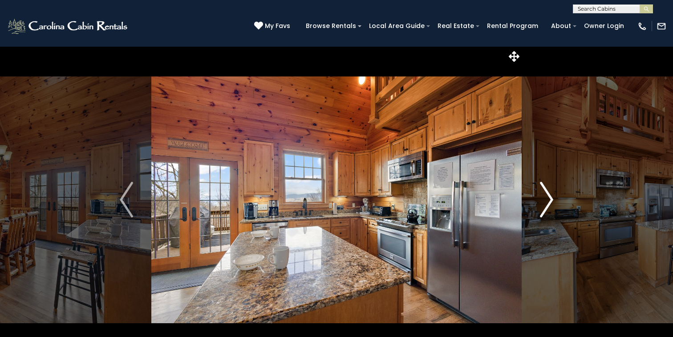
click at [540, 195] on img "Next" at bounding box center [546, 200] width 13 height 36
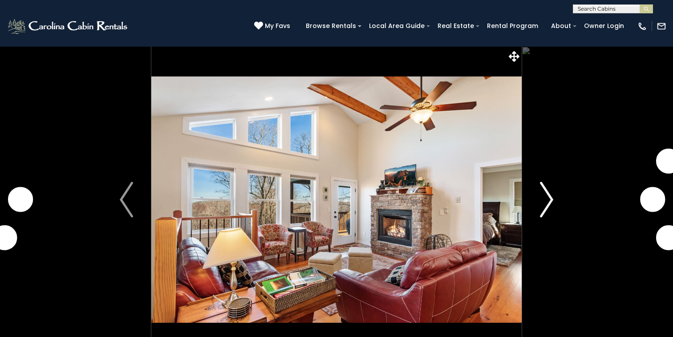
click at [542, 195] on img "Next" at bounding box center [546, 200] width 13 height 36
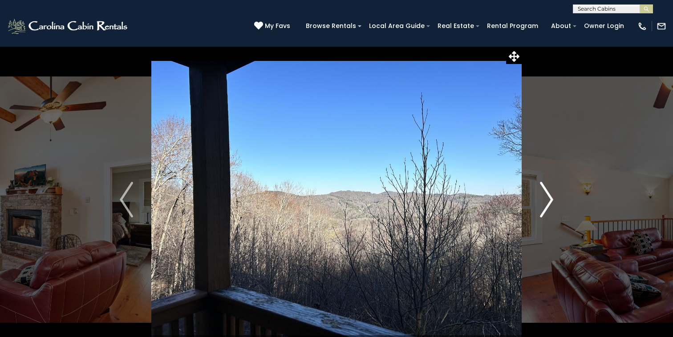
click at [542, 194] on img "Next" at bounding box center [546, 200] width 13 height 36
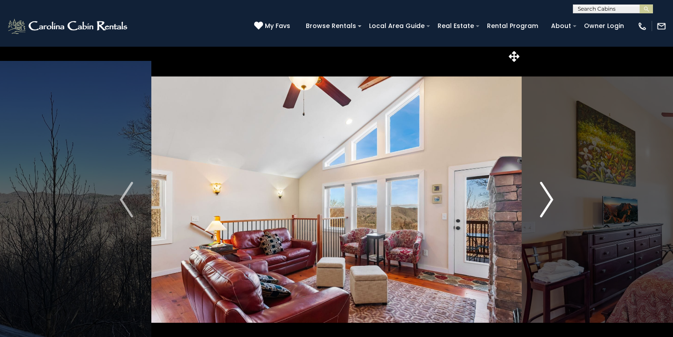
click at [542, 194] on img "Next" at bounding box center [546, 200] width 13 height 36
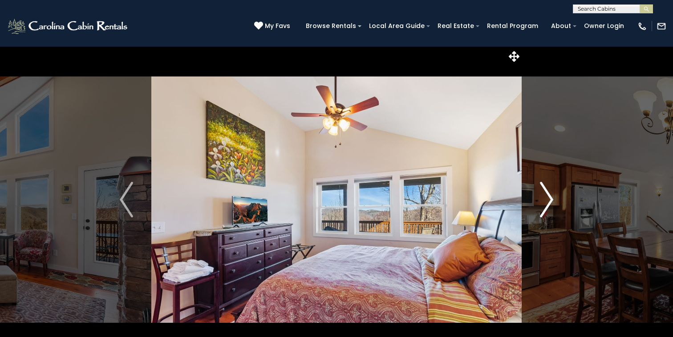
click at [542, 194] on img "Next" at bounding box center [546, 200] width 13 height 36
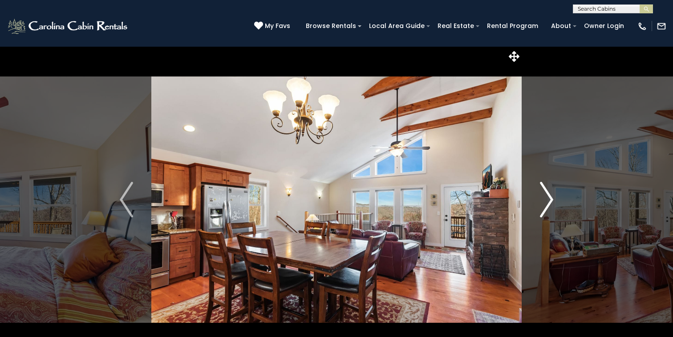
click at [542, 194] on img "Next" at bounding box center [546, 200] width 13 height 36
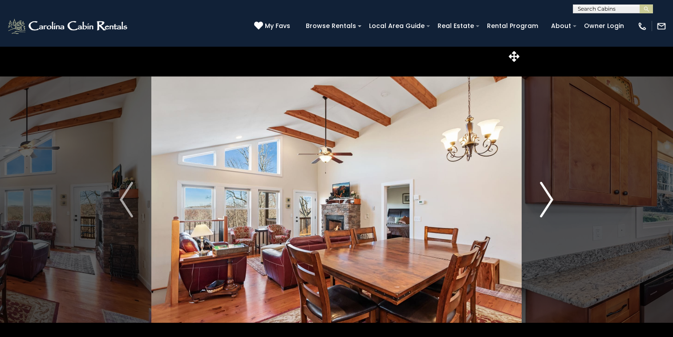
click at [542, 194] on img "Next" at bounding box center [546, 200] width 13 height 36
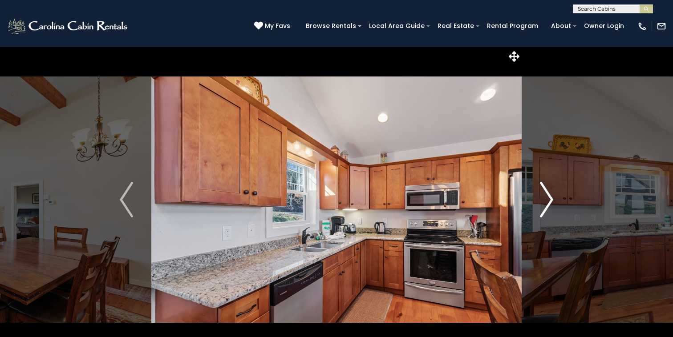
click at [542, 194] on img "Next" at bounding box center [546, 200] width 13 height 36
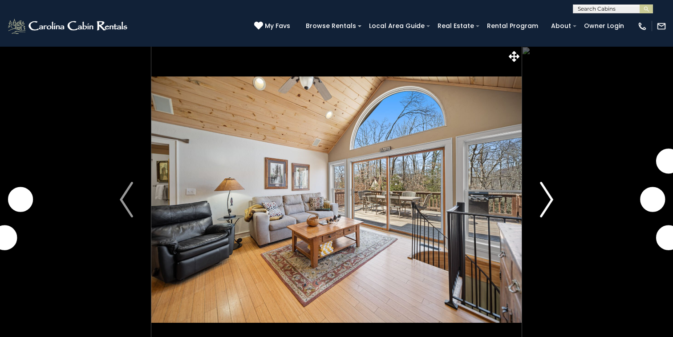
click at [545, 194] on img "Next" at bounding box center [546, 200] width 13 height 36
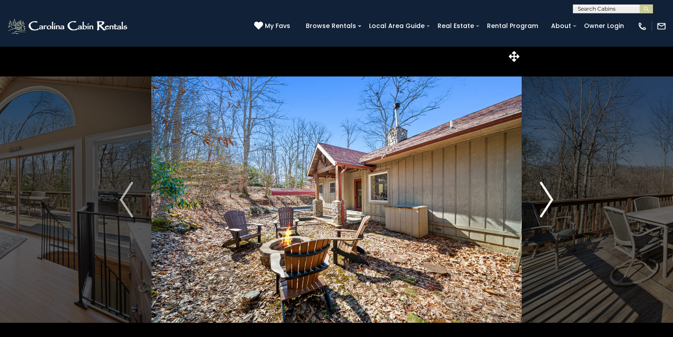
click at [548, 196] on img "Next" at bounding box center [546, 200] width 13 height 36
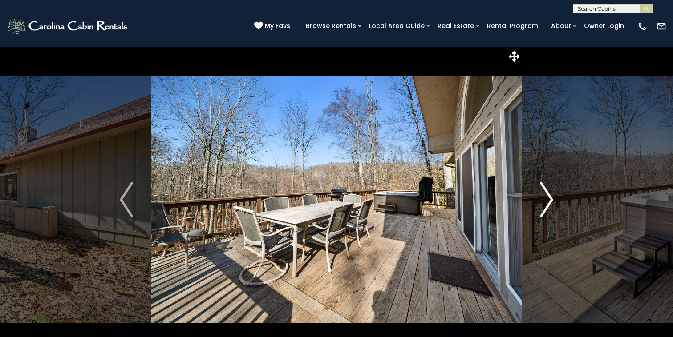
click at [548, 196] on img "Next" at bounding box center [546, 200] width 13 height 36
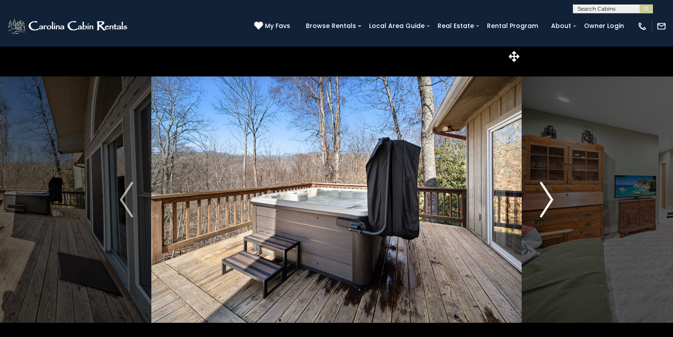
click at [548, 196] on img "Next" at bounding box center [546, 200] width 13 height 36
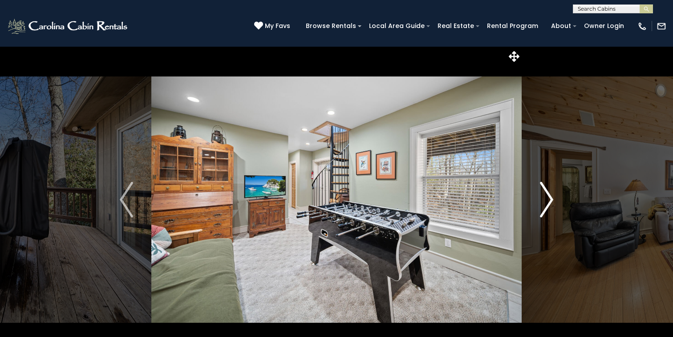
click at [548, 196] on img "Next" at bounding box center [546, 200] width 13 height 36
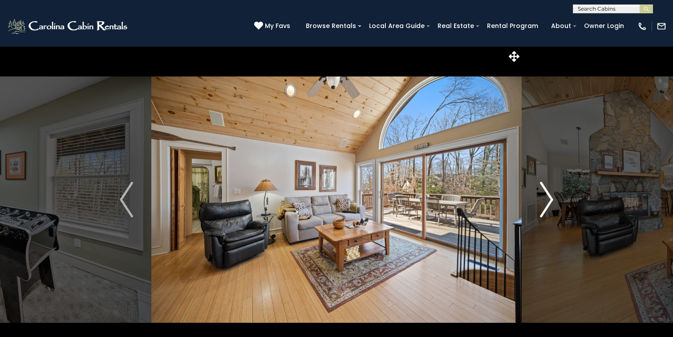
click at [548, 196] on img "Next" at bounding box center [546, 200] width 13 height 36
